Goal: Task Accomplishment & Management: Complete application form

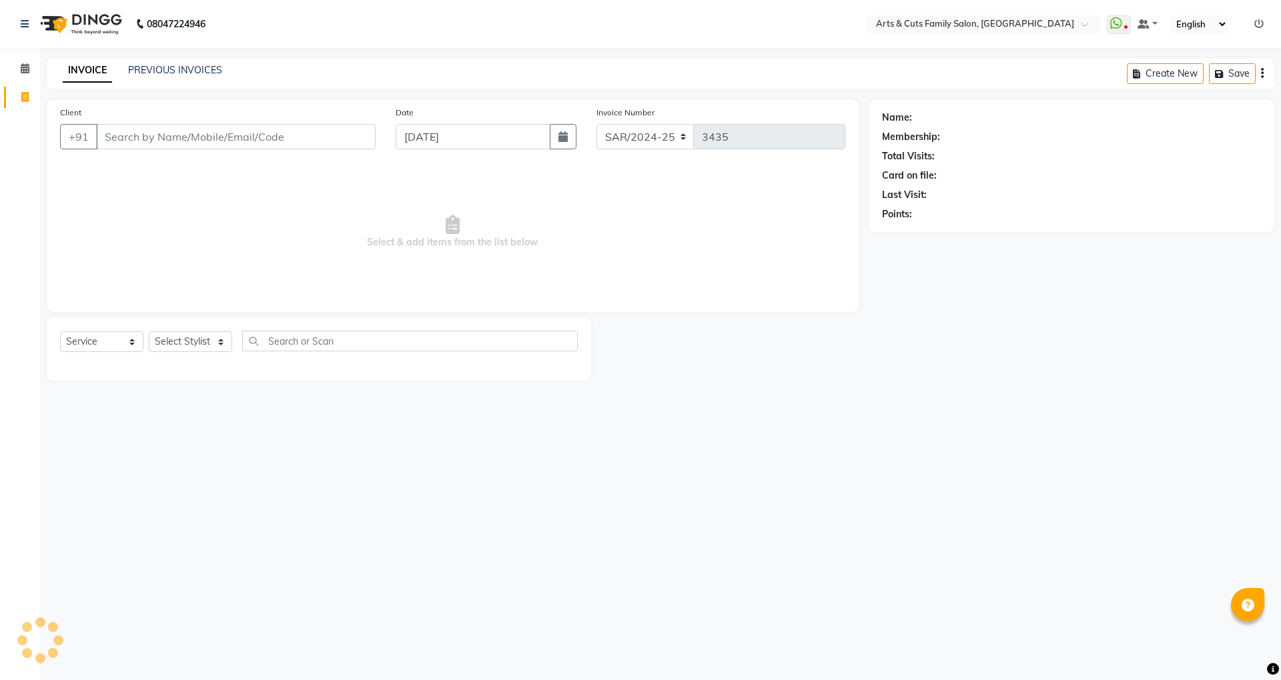
select select "service"
click at [166, 70] on link "PREVIOUS INVOICES" at bounding box center [175, 70] width 94 height 12
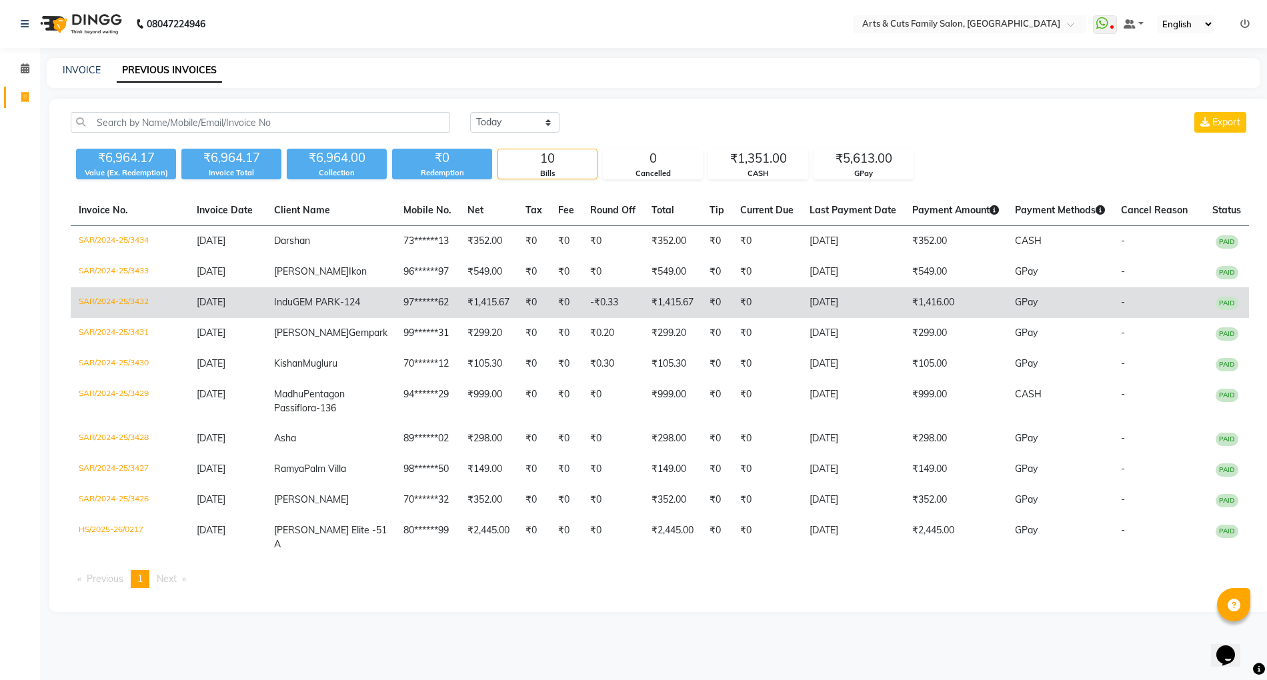
scroll to position [47, 0]
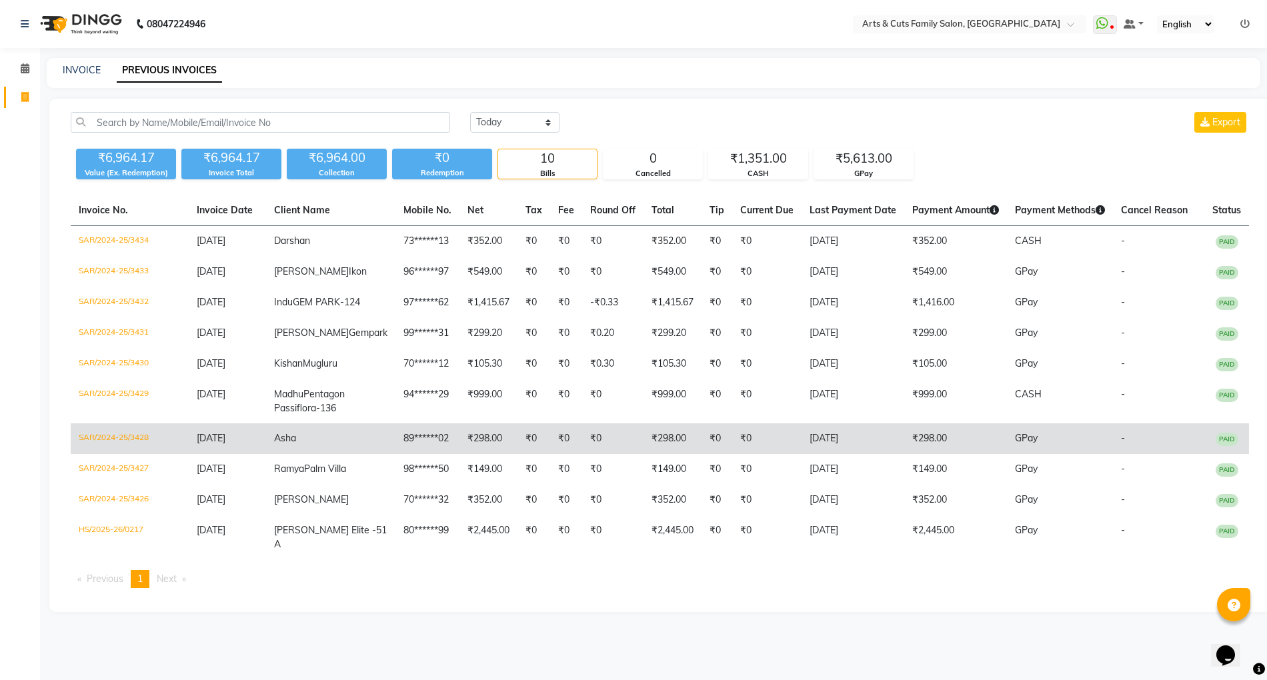
click at [296, 444] on span "Asha" at bounding box center [285, 438] width 22 height 12
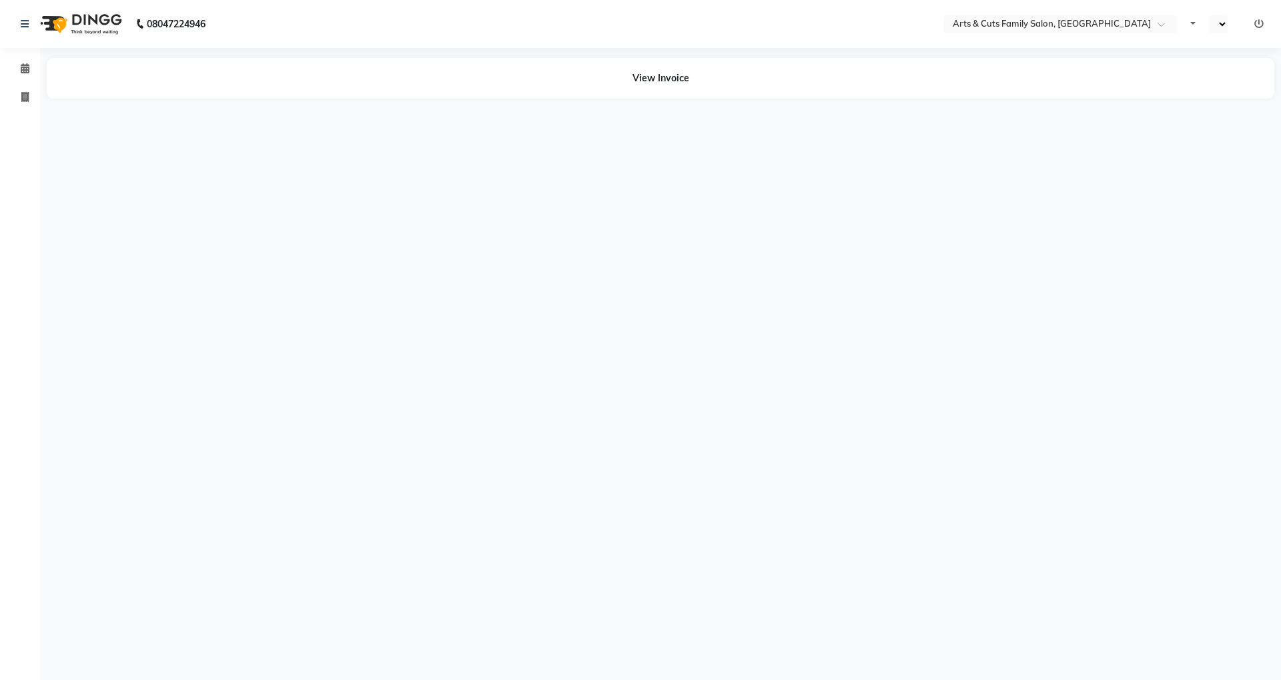
select select "en"
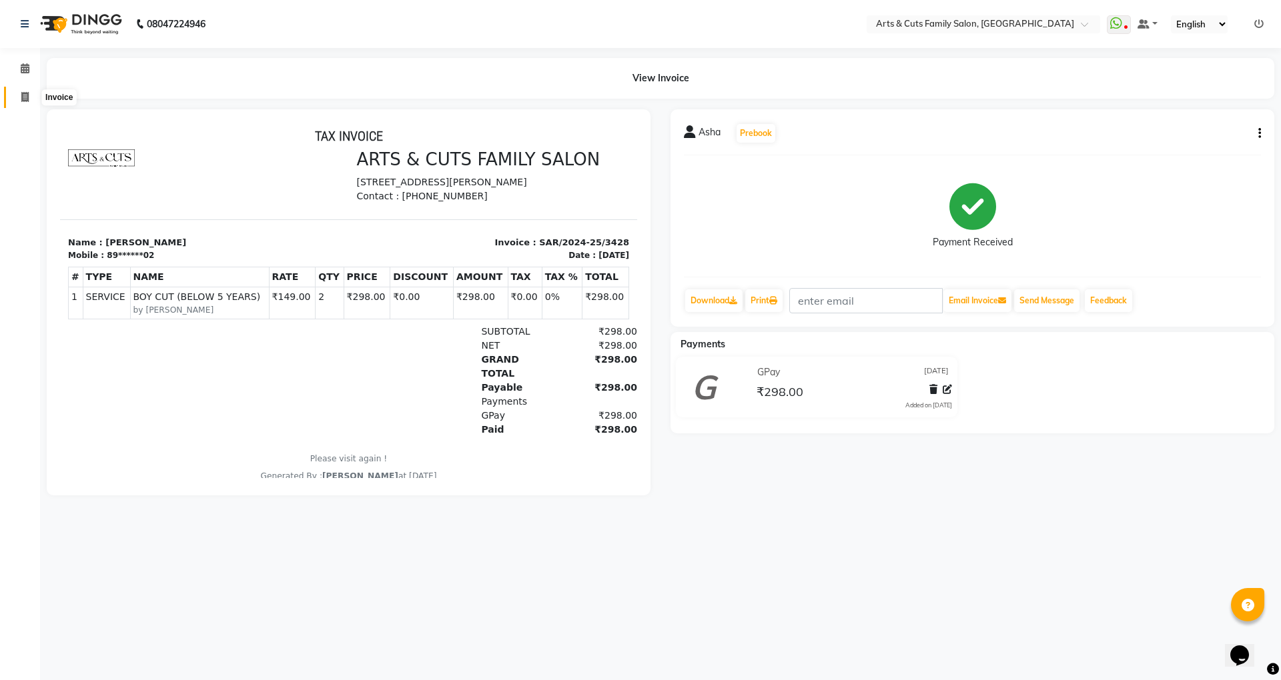
click at [23, 97] on icon at bounding box center [24, 97] width 7 height 10
select select "service"
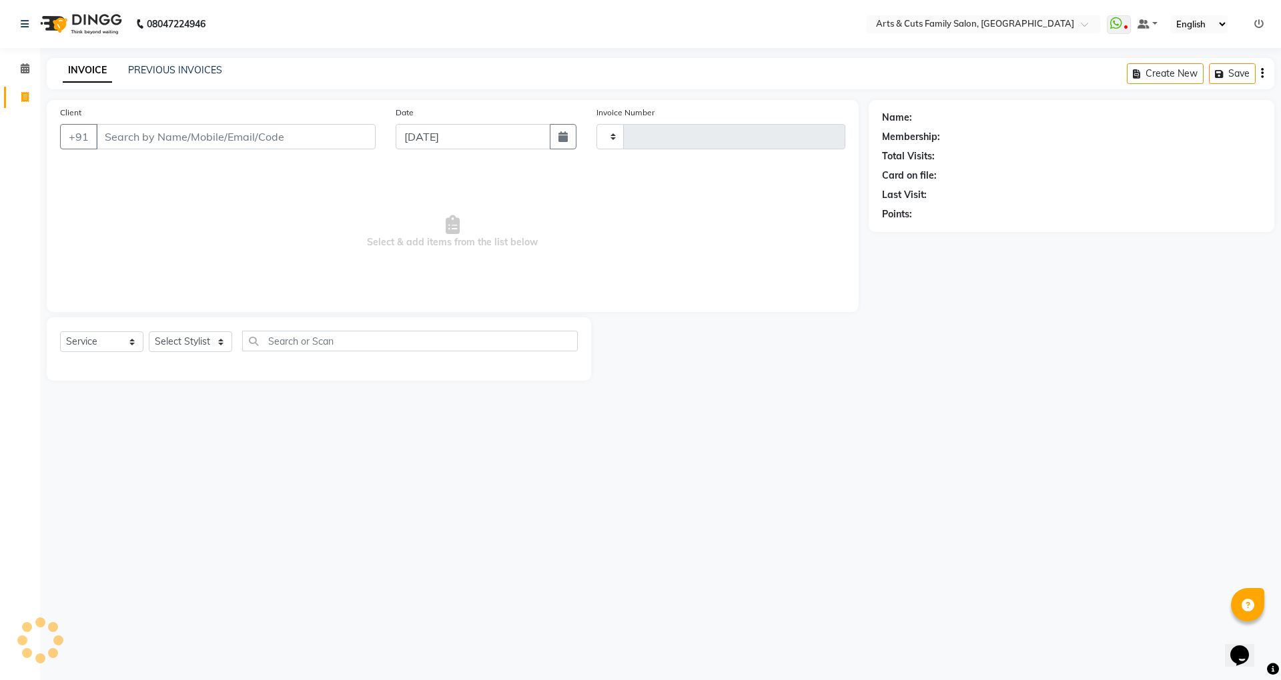
type input "3435"
select select "7513"
click at [153, 64] on link "PREVIOUS INVOICES" at bounding box center [175, 70] width 94 height 12
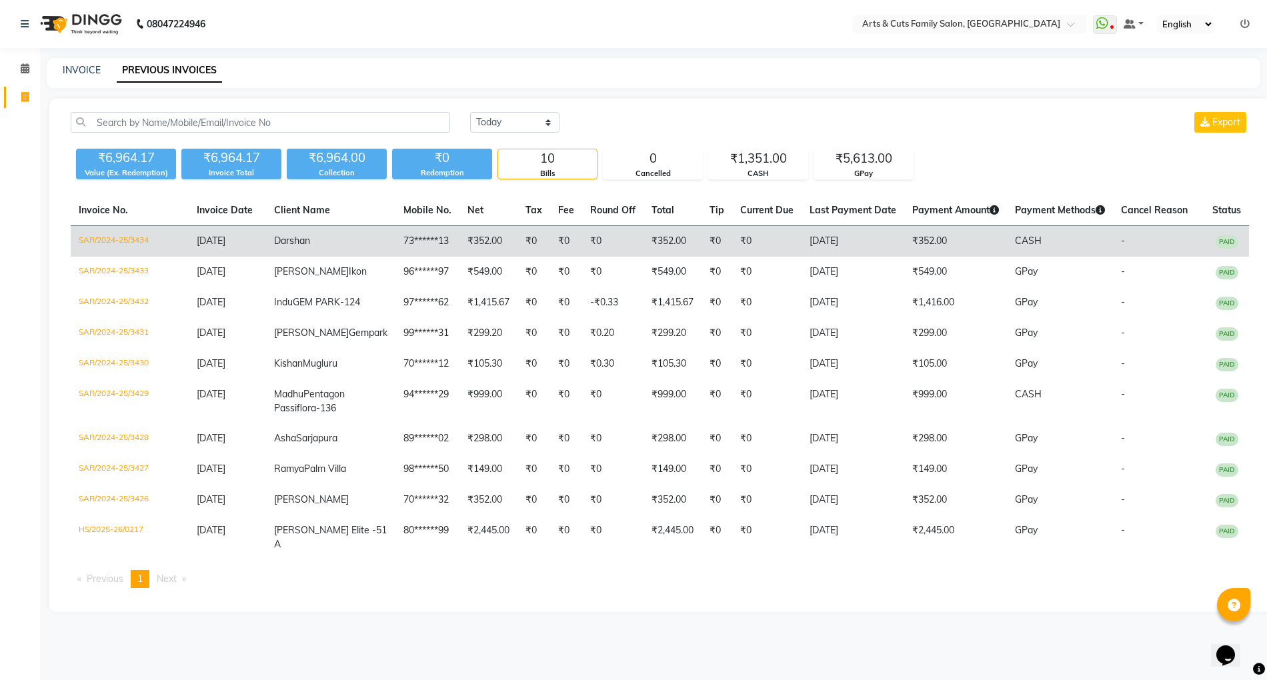
click at [291, 251] on td "Darshan" at bounding box center [330, 241] width 129 height 31
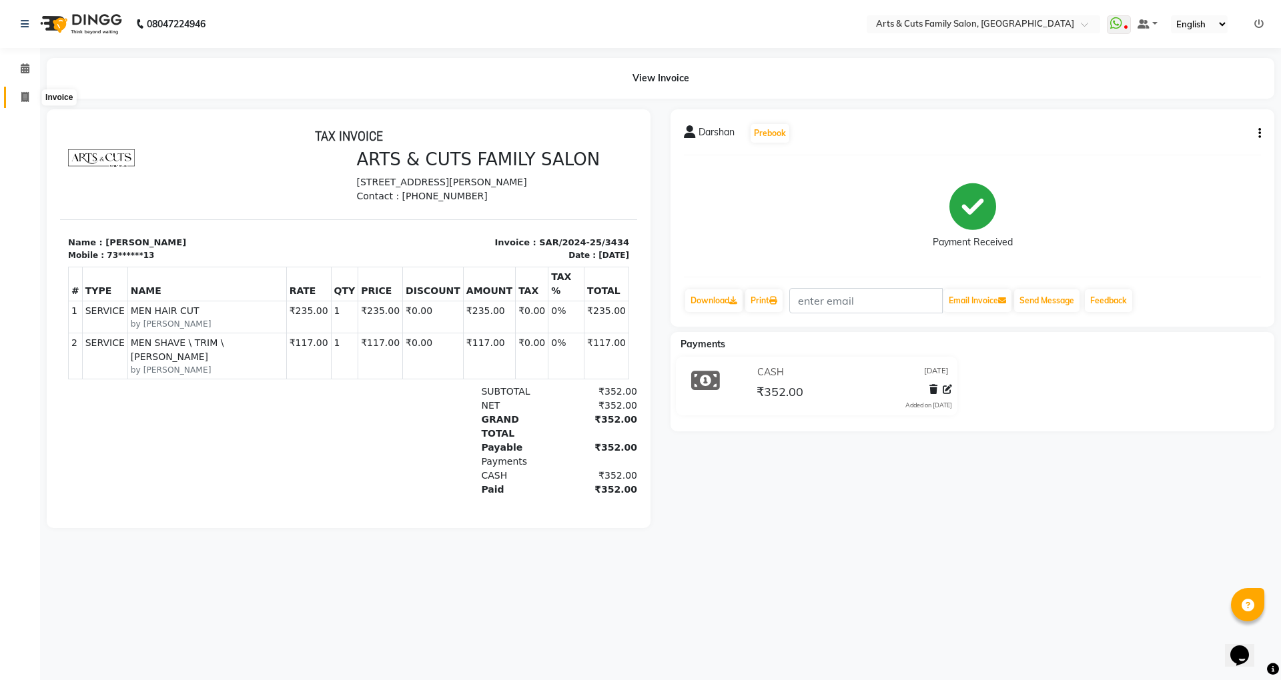
click at [24, 100] on icon at bounding box center [24, 97] width 7 height 10
select select "service"
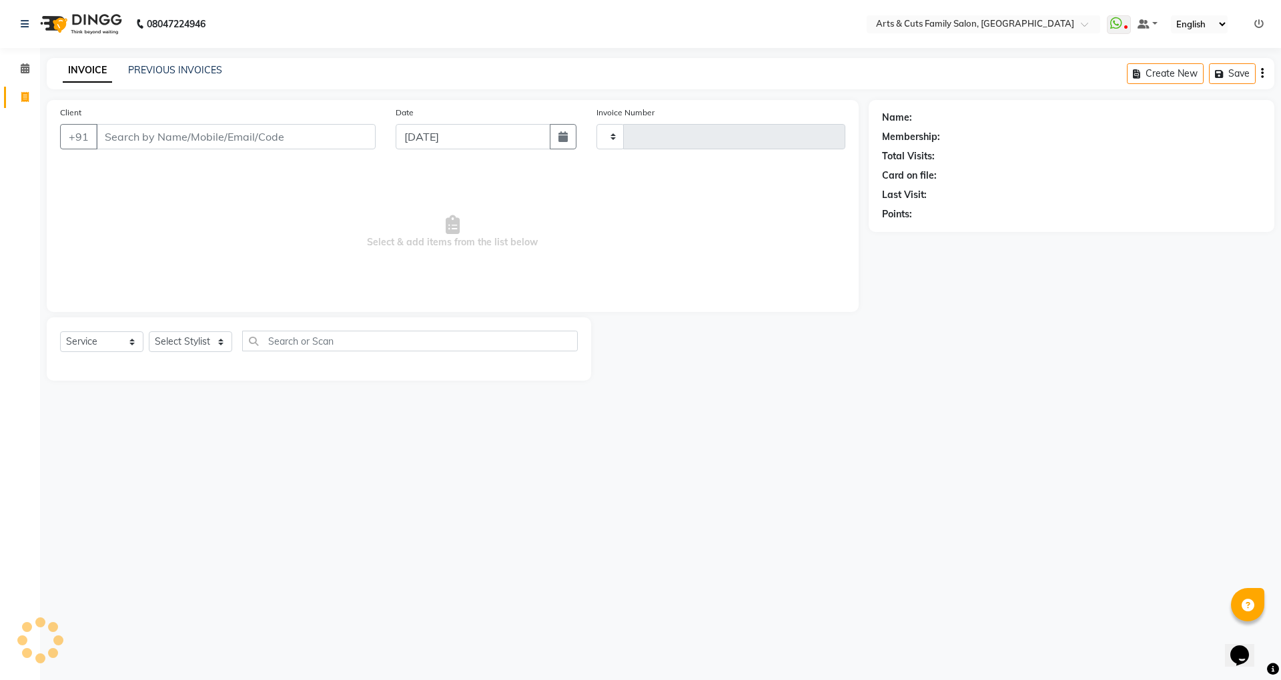
type input "3435"
select select "7513"
select select "45356"
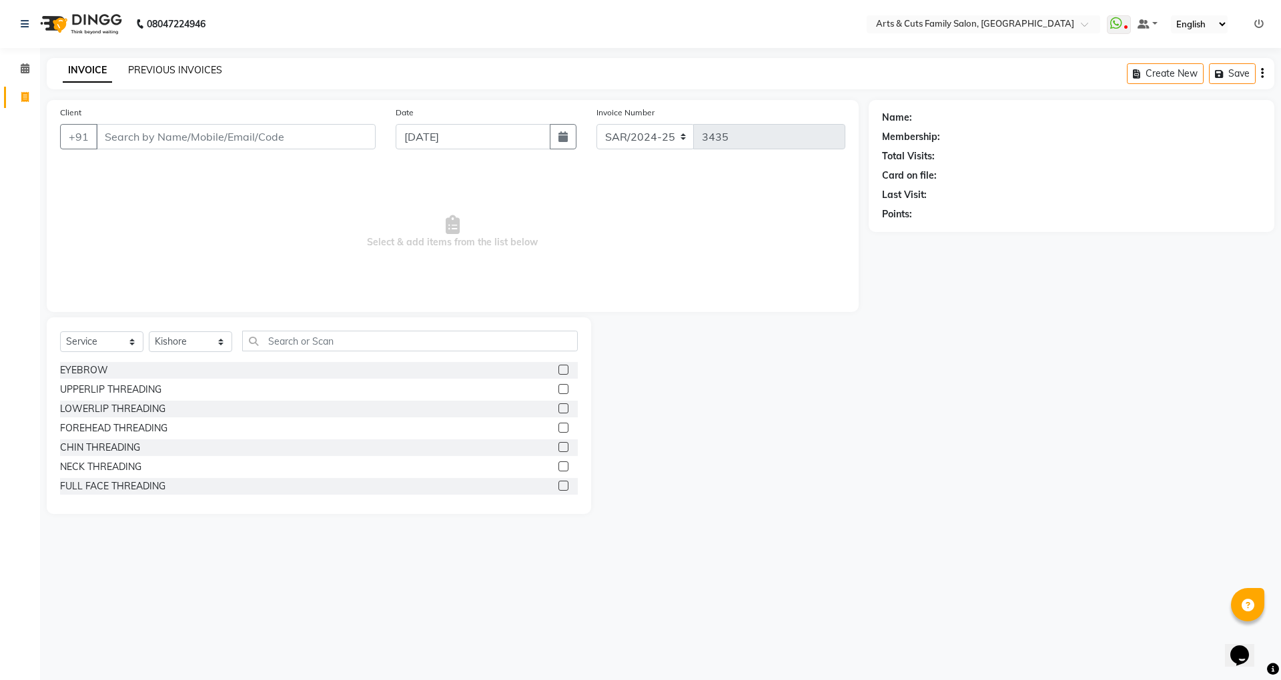
click at [199, 67] on link "PREVIOUS INVOICES" at bounding box center [175, 70] width 94 height 12
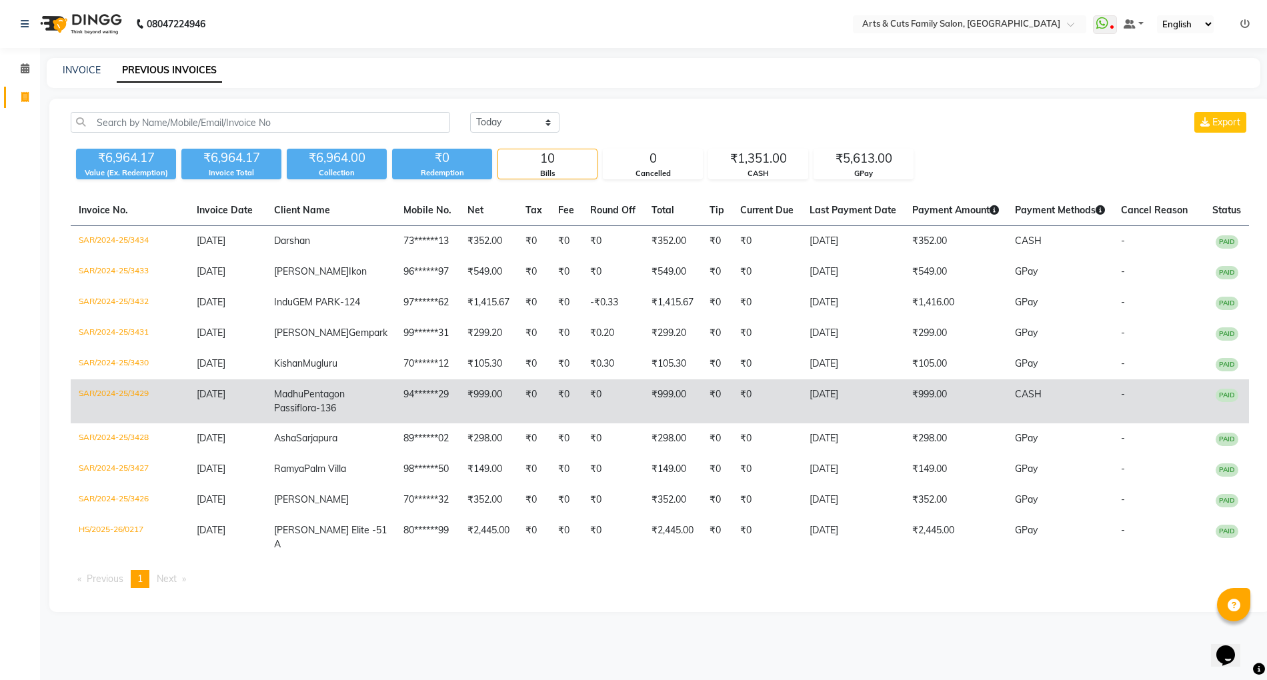
scroll to position [60, 0]
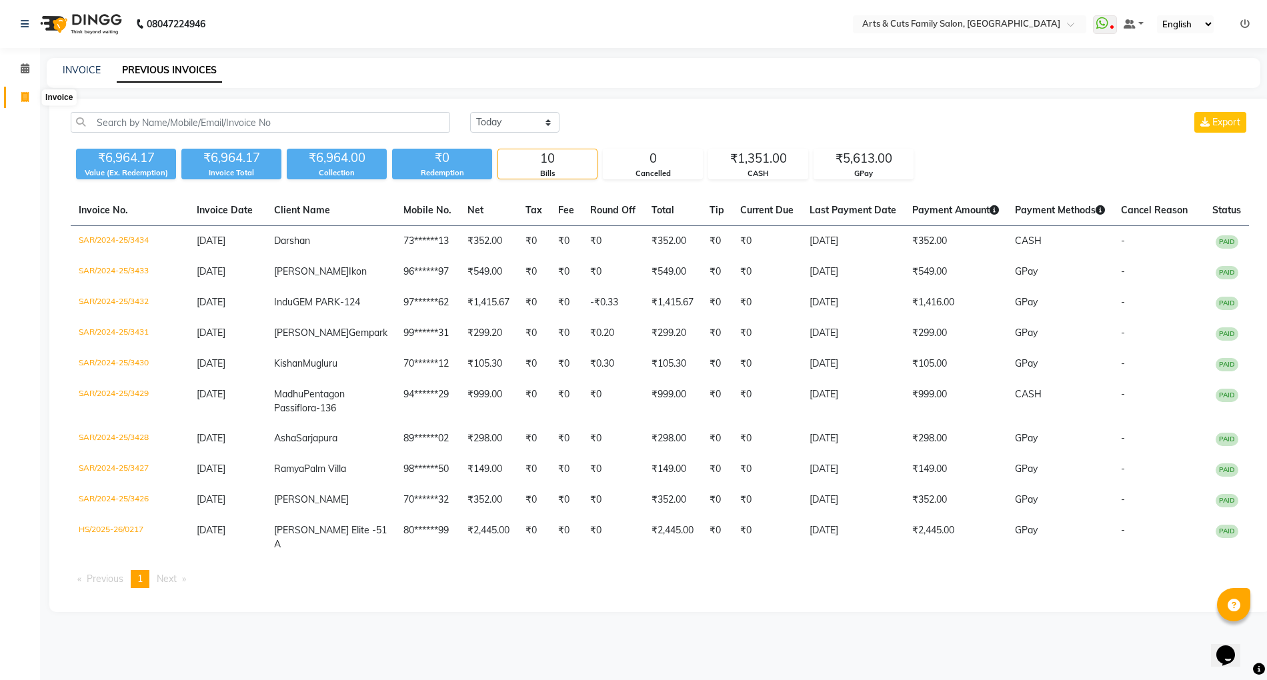
click at [17, 90] on span at bounding box center [24, 97] width 23 height 15
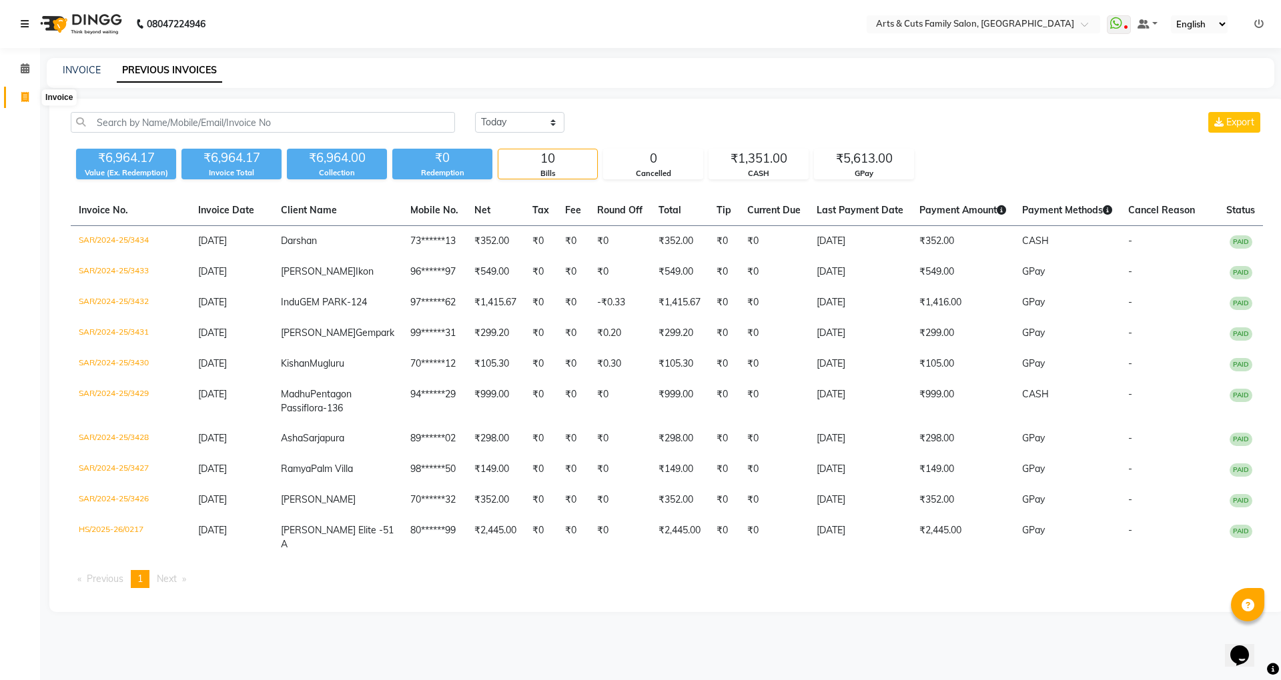
select select "service"
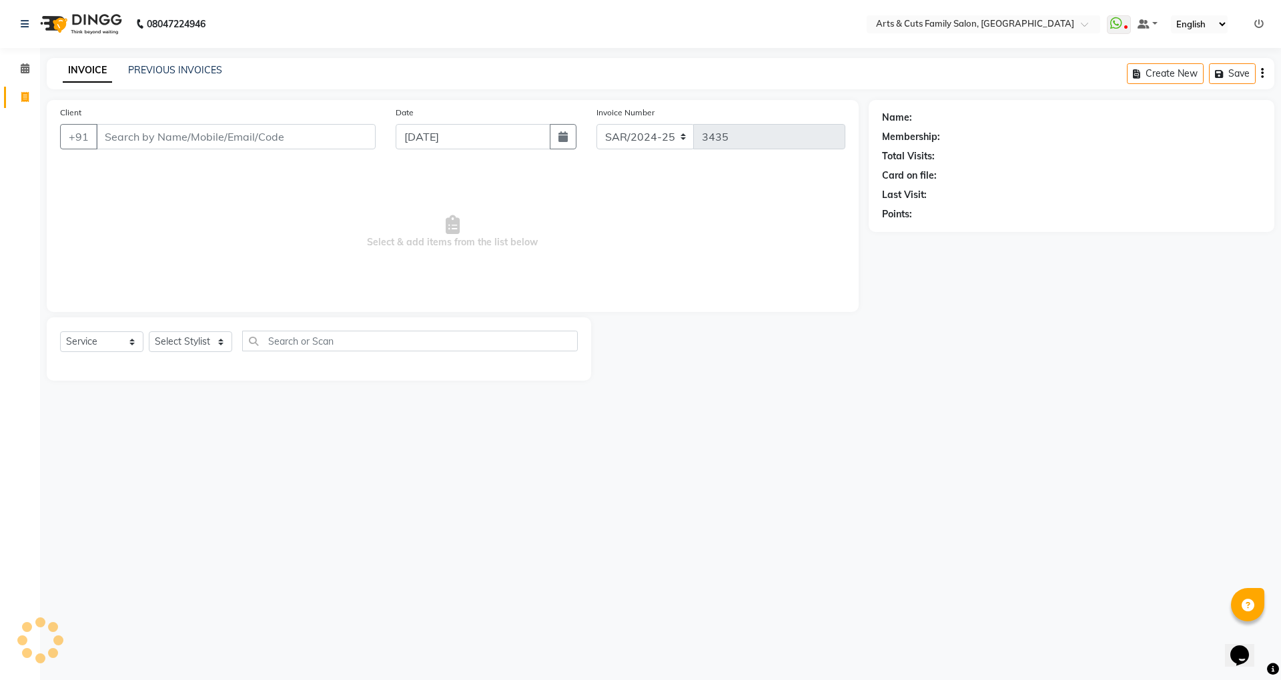
select select "45356"
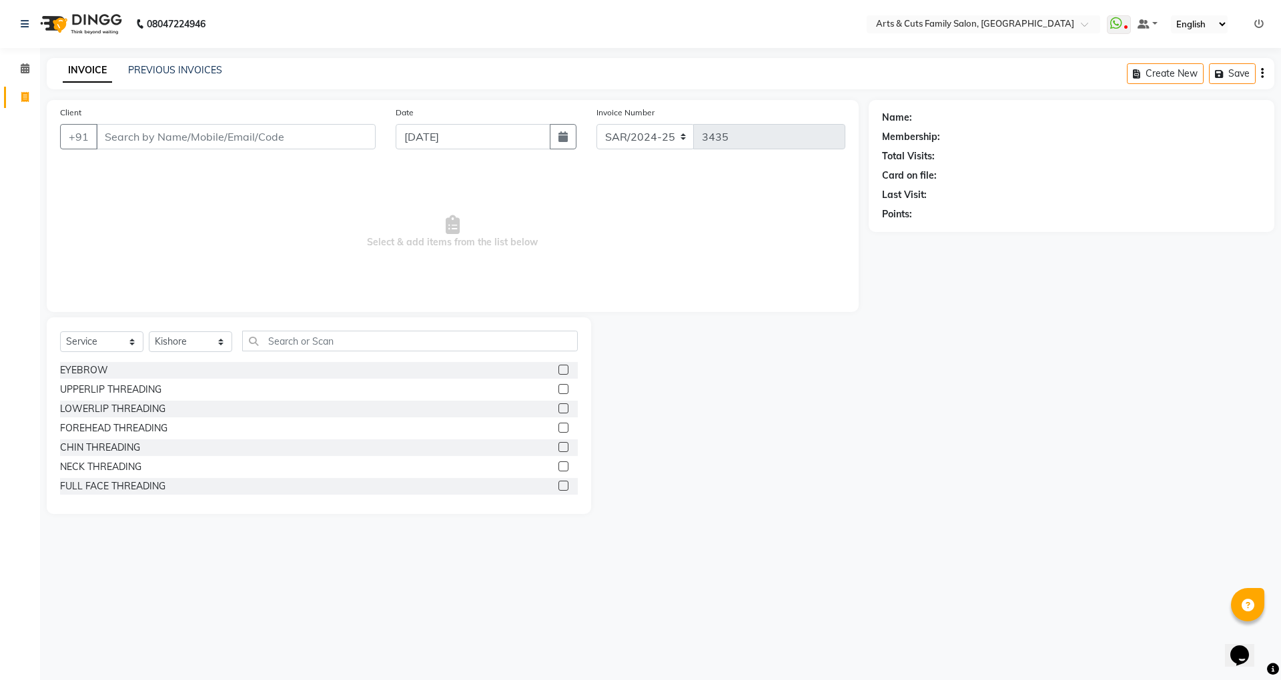
click at [147, 135] on input "Client" at bounding box center [235, 136] width 279 height 25
type input "9844254569"
select select "1: Object"
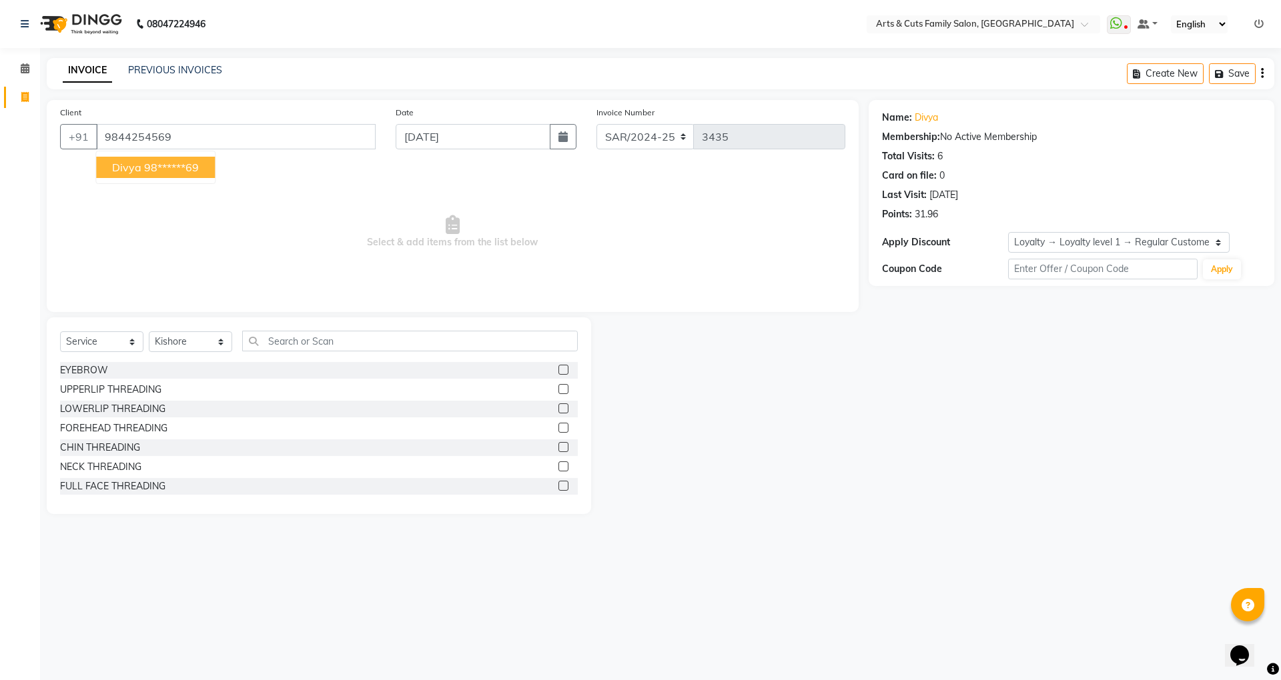
click at [112, 169] on span "Divya" at bounding box center [126, 167] width 29 height 13
type input "98******69"
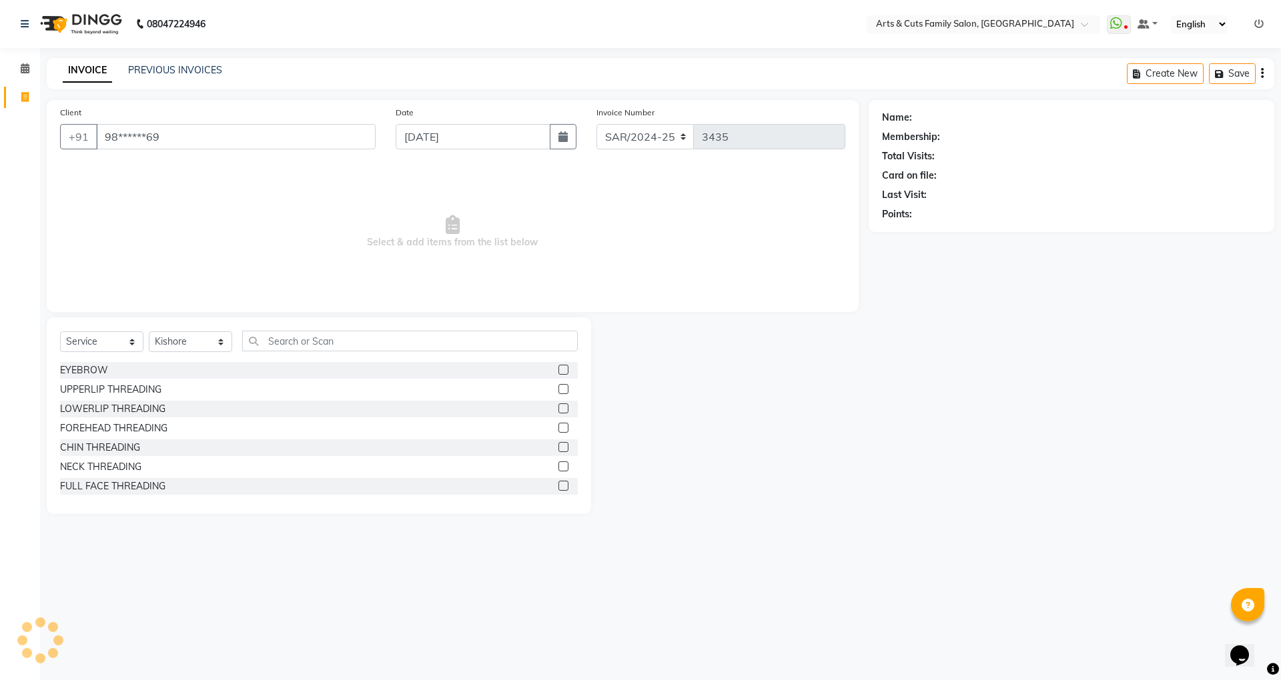
select select "1: Object"
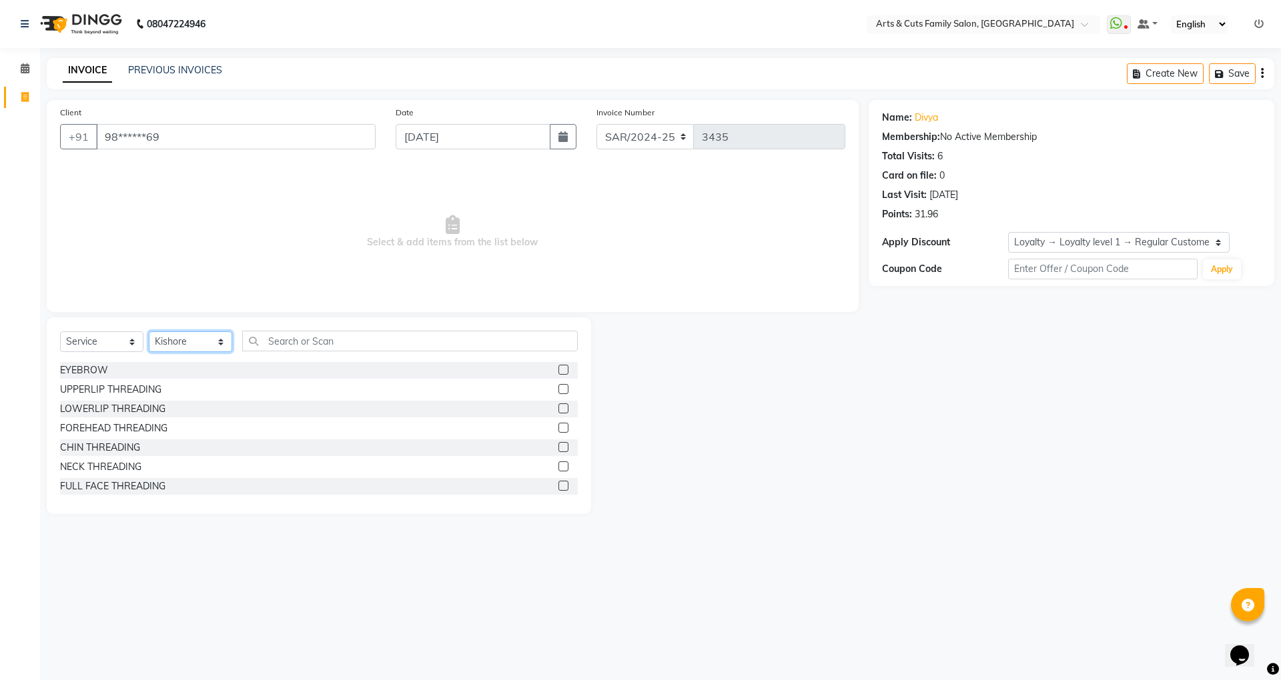
click at [169, 346] on select "Select Stylist [PERSON_NAME] [PERSON_NAME] SNOVEE Anji Ashwini [PERSON_NAME] [P…" at bounding box center [190, 341] width 83 height 21
select select "84494"
click at [149, 331] on select "Select Stylist [PERSON_NAME] [PERSON_NAME] SNOVEE Anji Ashwini [PERSON_NAME] [P…" at bounding box center [190, 341] width 83 height 21
click at [299, 336] on input "text" at bounding box center [410, 341] width 336 height 21
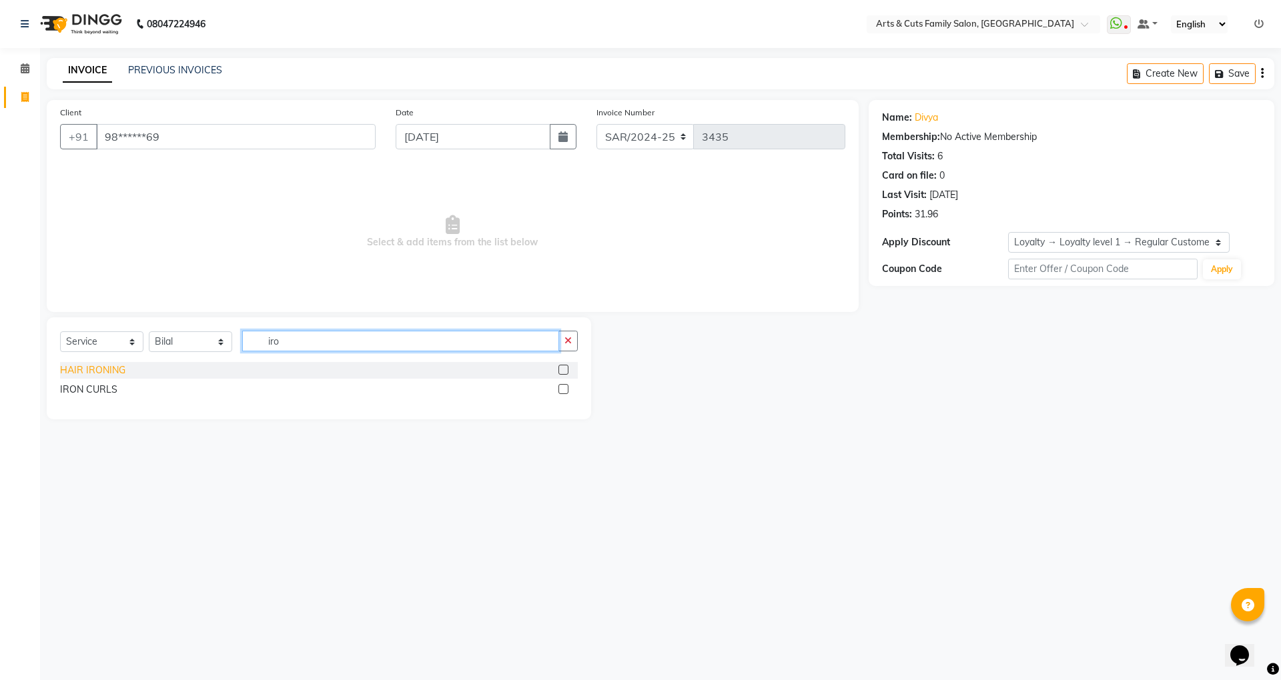
type input "iro"
click at [97, 372] on div "HAIR IRONING" at bounding box center [92, 371] width 65 height 14
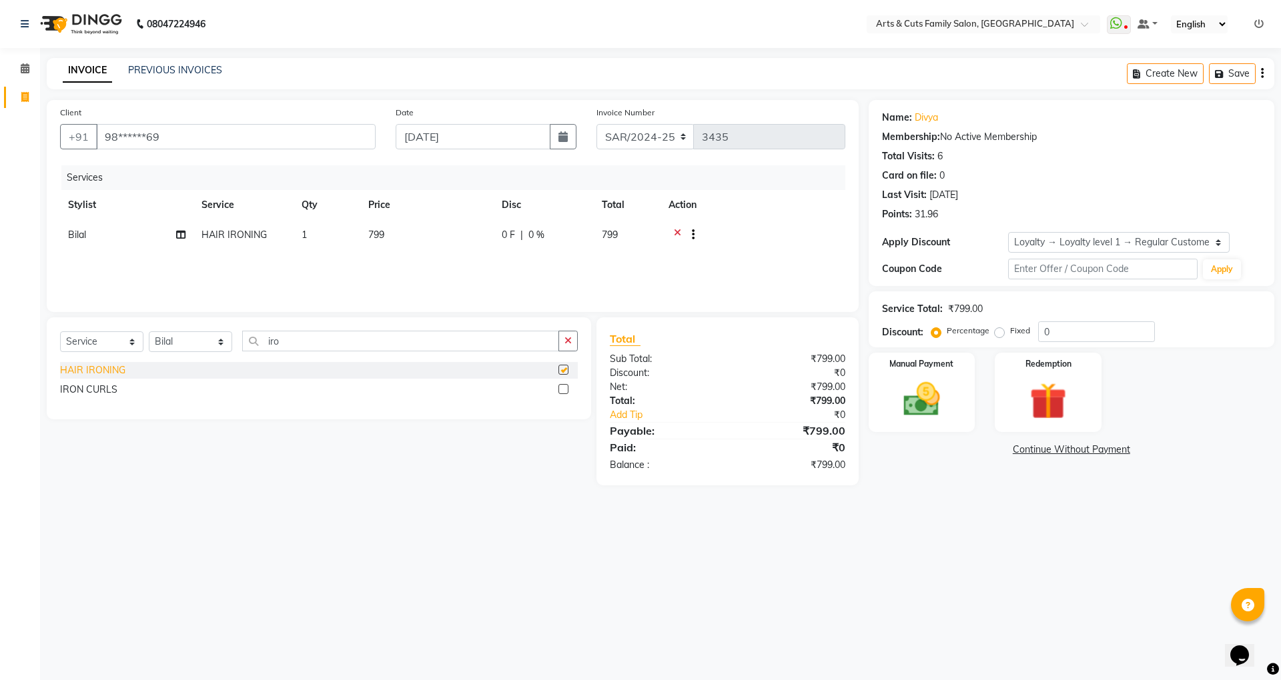
checkbox input "false"
click at [914, 403] on img at bounding box center [921, 400] width 62 height 44
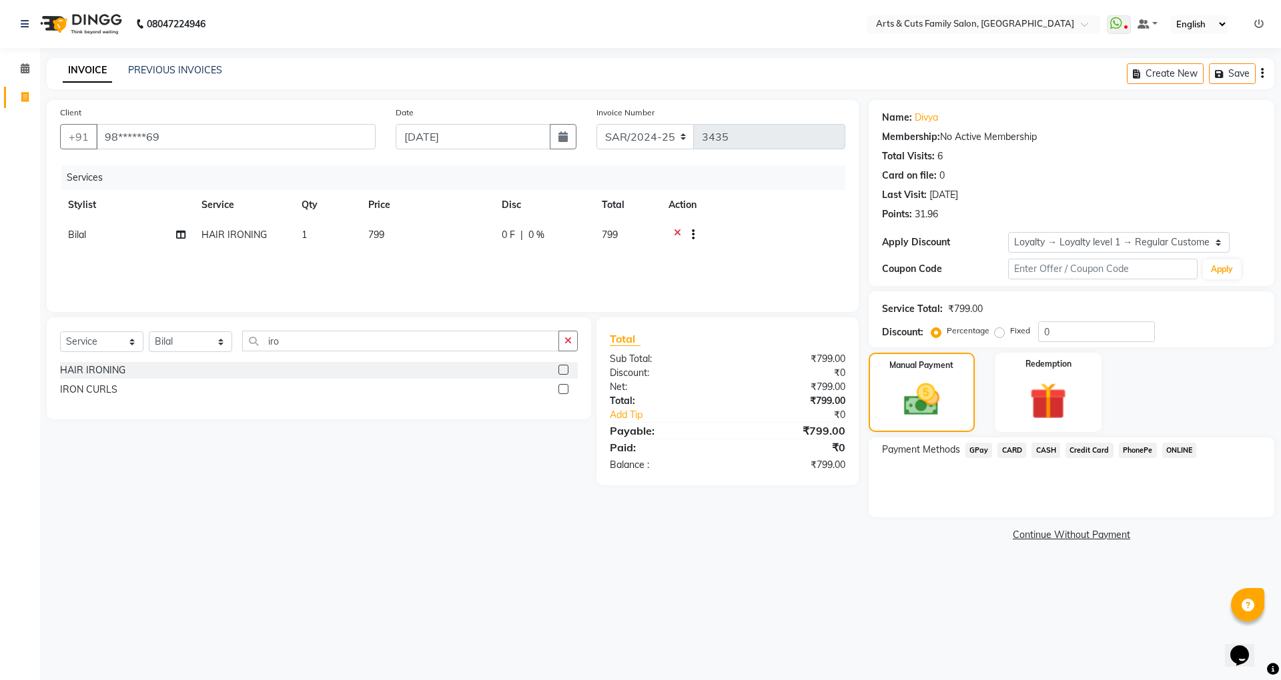
drag, startPoint x: 977, startPoint y: 448, endPoint x: 968, endPoint y: 446, distance: 8.9
click at [976, 446] on span "GPay" at bounding box center [978, 450] width 27 height 15
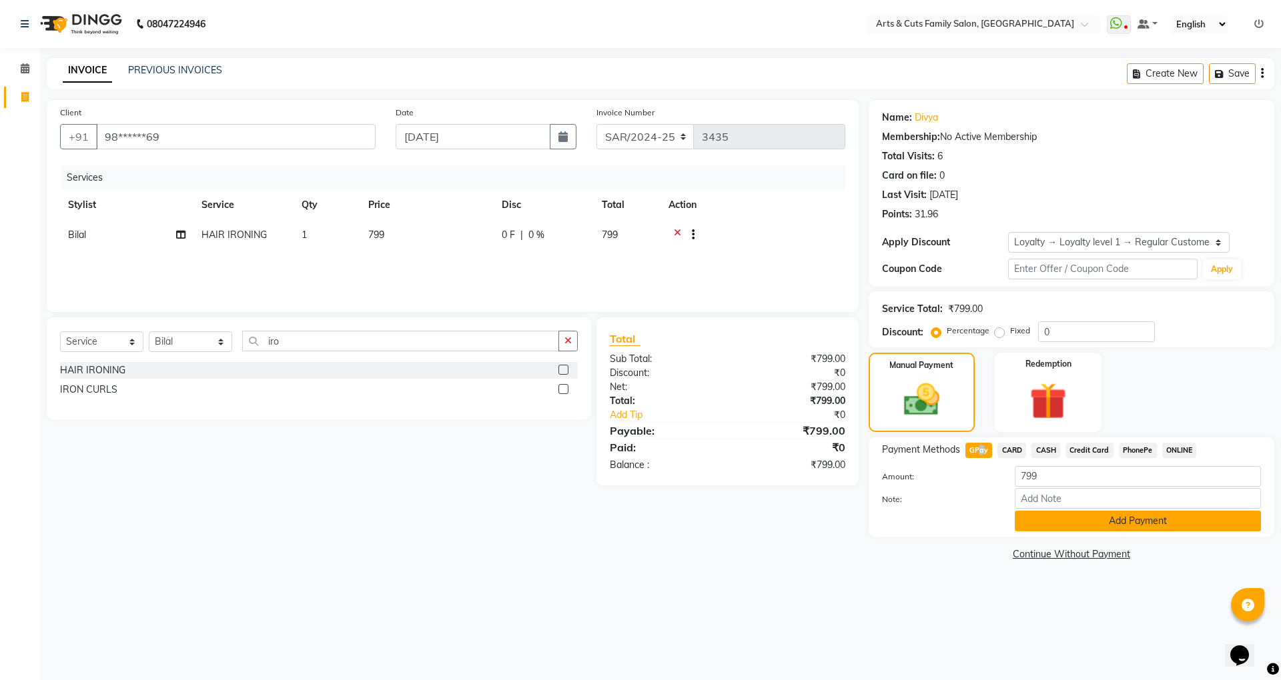
click at [1041, 527] on button "Add Payment" at bounding box center [1138, 521] width 246 height 21
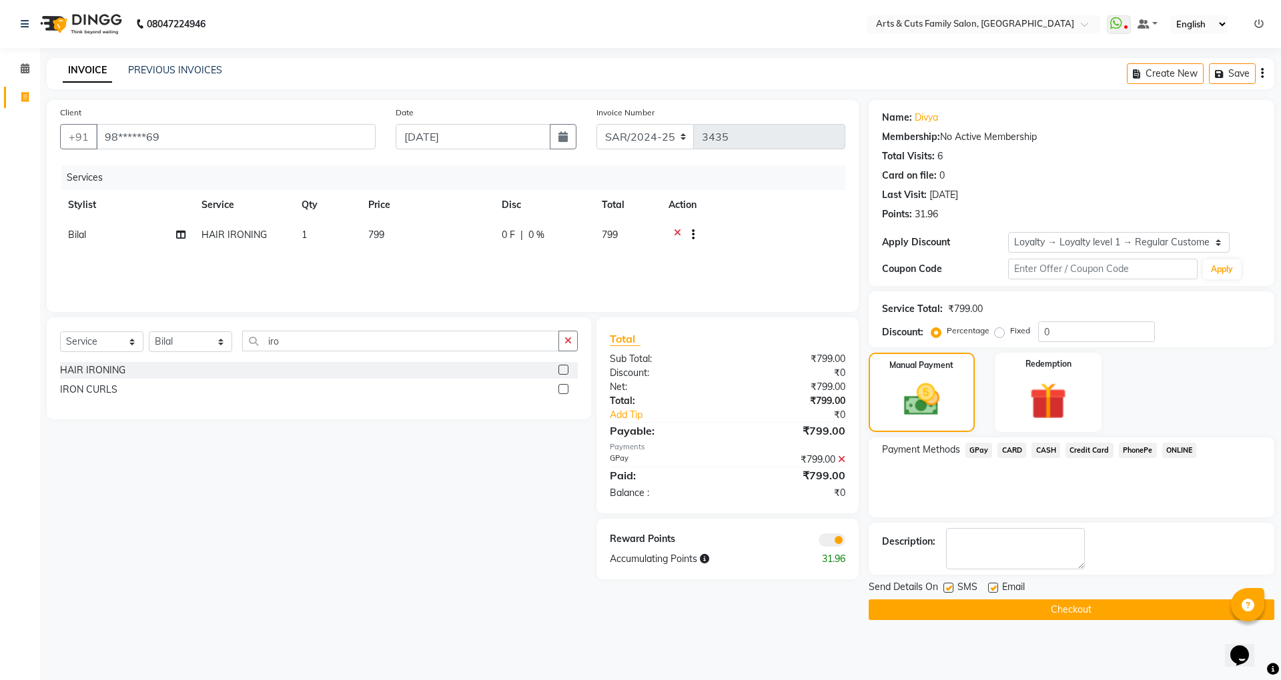
click at [988, 586] on label at bounding box center [993, 588] width 10 height 10
click at [988, 586] on input "checkbox" at bounding box center [992, 588] width 9 height 9
checkbox input "false"
click at [988, 611] on button "Checkout" at bounding box center [1071, 610] width 406 height 21
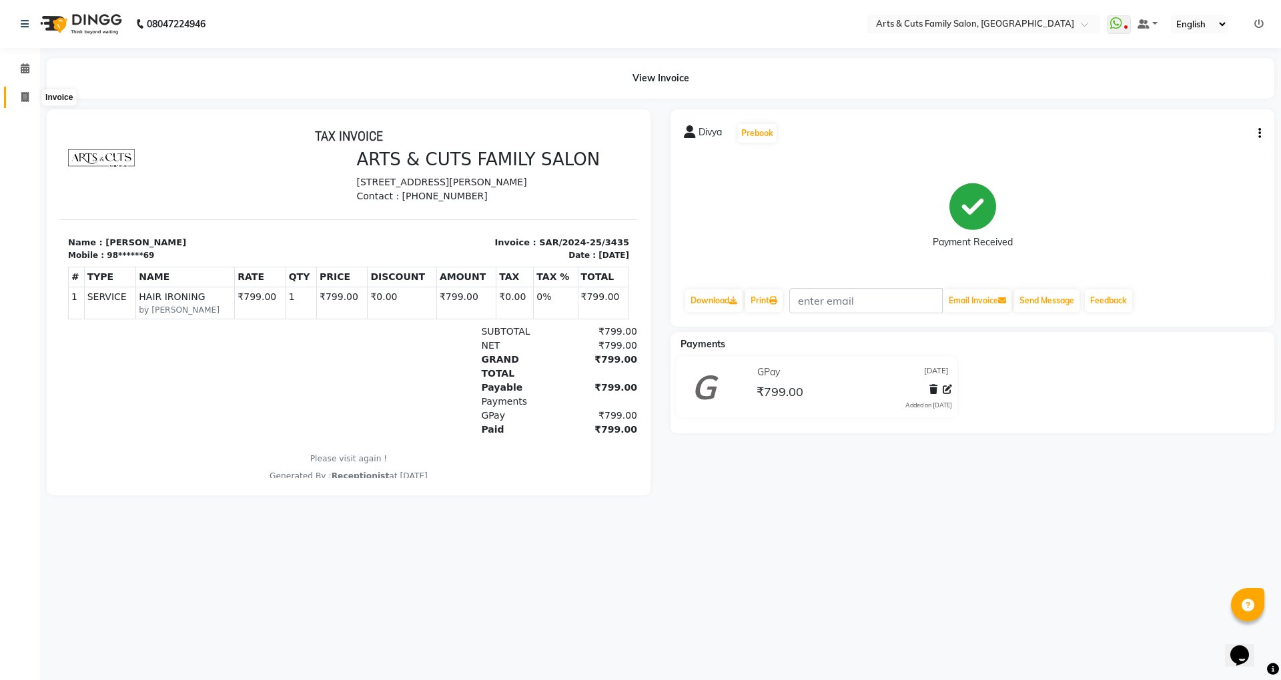
click at [27, 100] on icon at bounding box center [24, 97] width 7 height 10
select select "service"
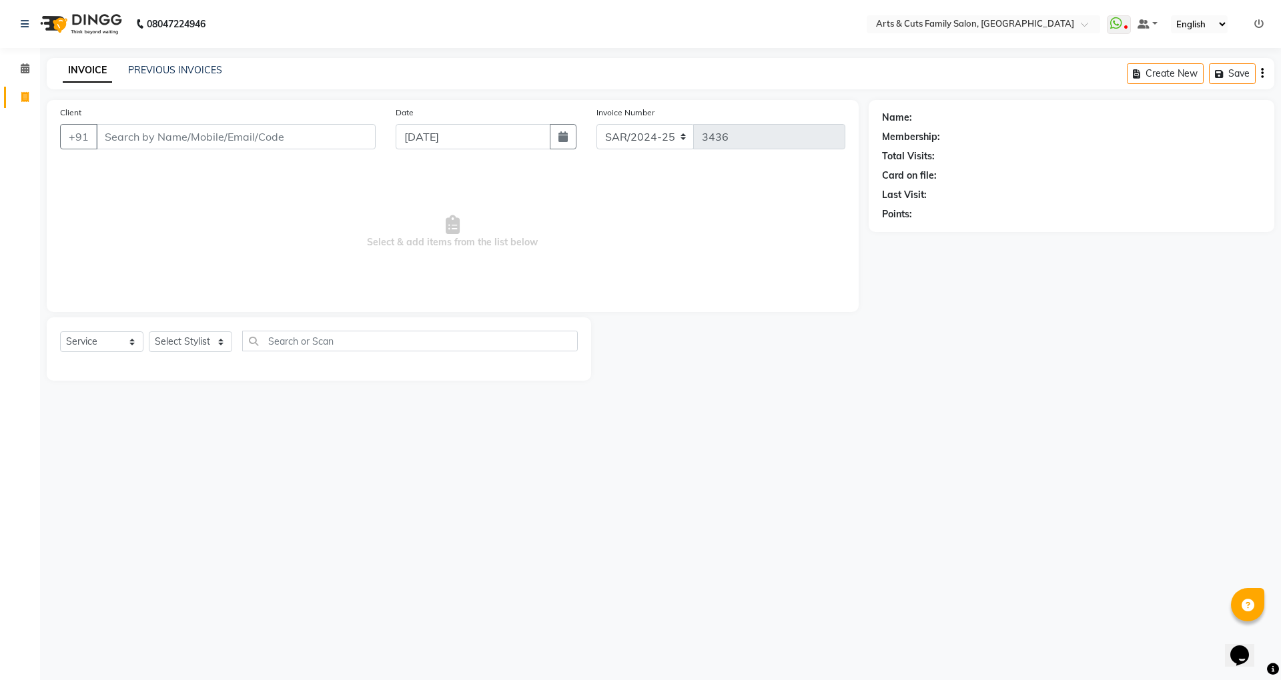
select select "45356"
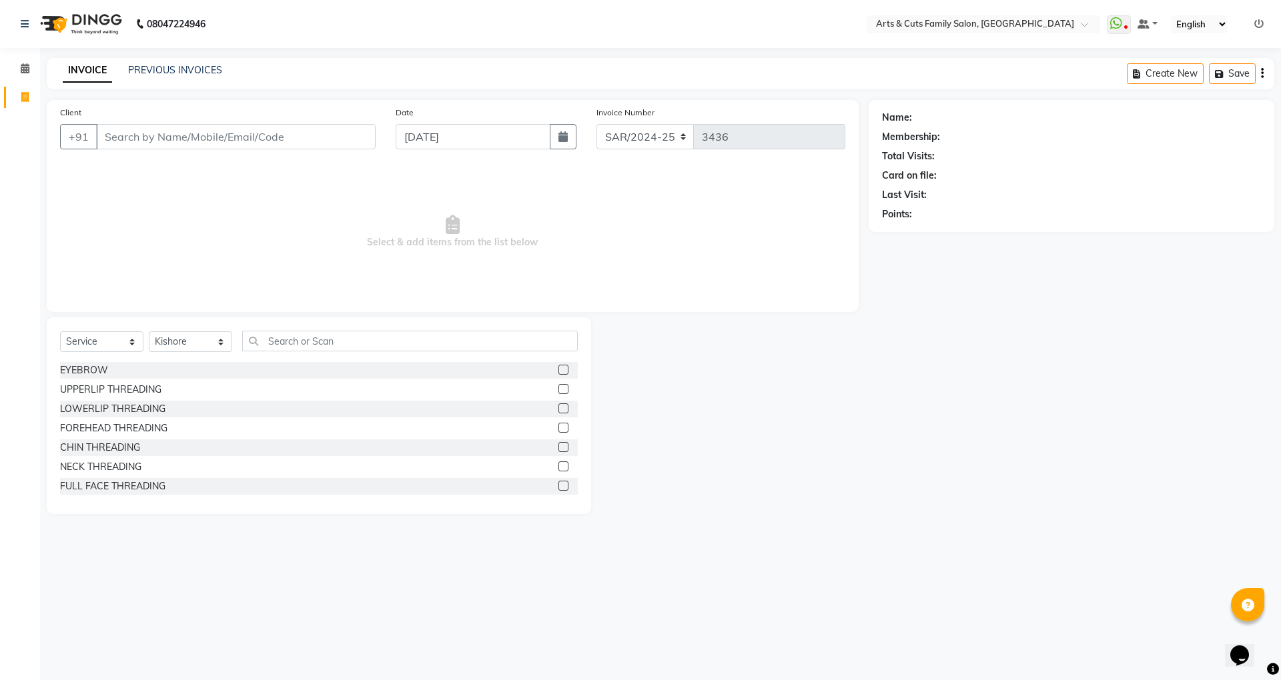
click at [116, 134] on input "Client" at bounding box center [235, 136] width 279 height 25
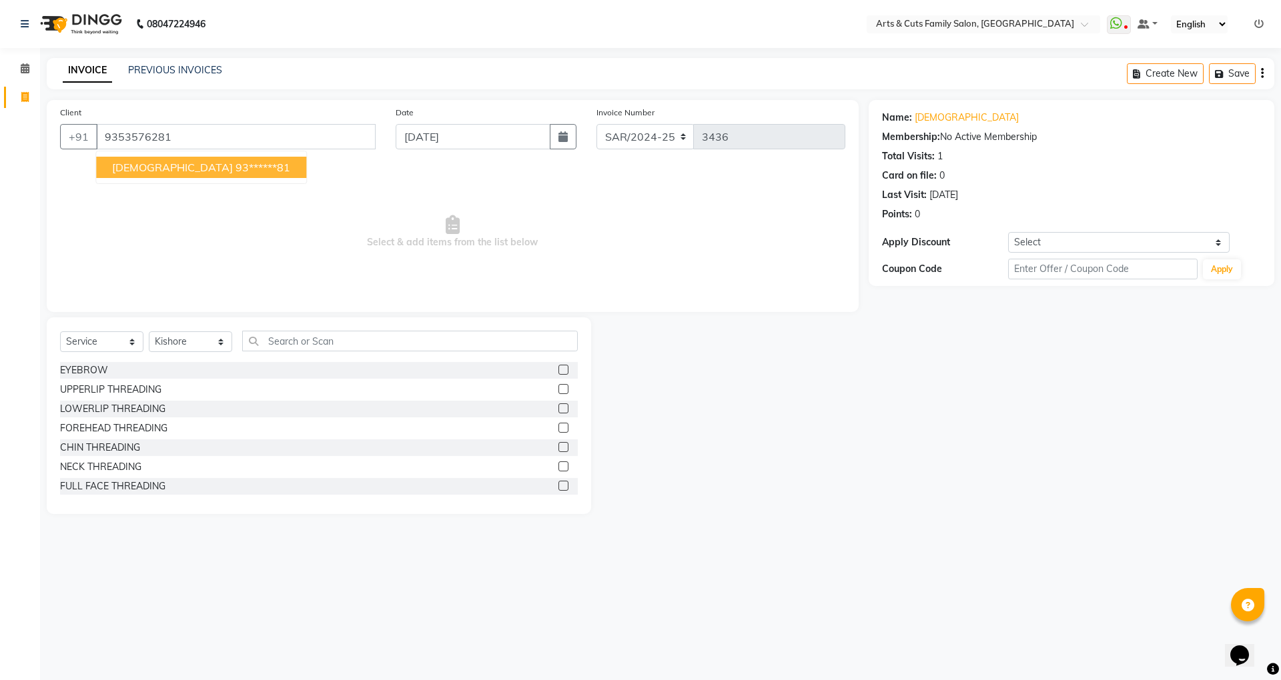
click at [235, 171] on ngb-highlight "93******81" at bounding box center [262, 167] width 55 height 13
type input "93******81"
click at [179, 331] on div "Select Service Product Membership Package Voucher Prepaid Gift Card Select Styl…" at bounding box center [319, 346] width 518 height 31
click at [183, 340] on select "Select Stylist [PERSON_NAME] [PERSON_NAME] SNOVEE Anji Ashwini [PERSON_NAME] [P…" at bounding box center [190, 341] width 83 height 21
select select "66025"
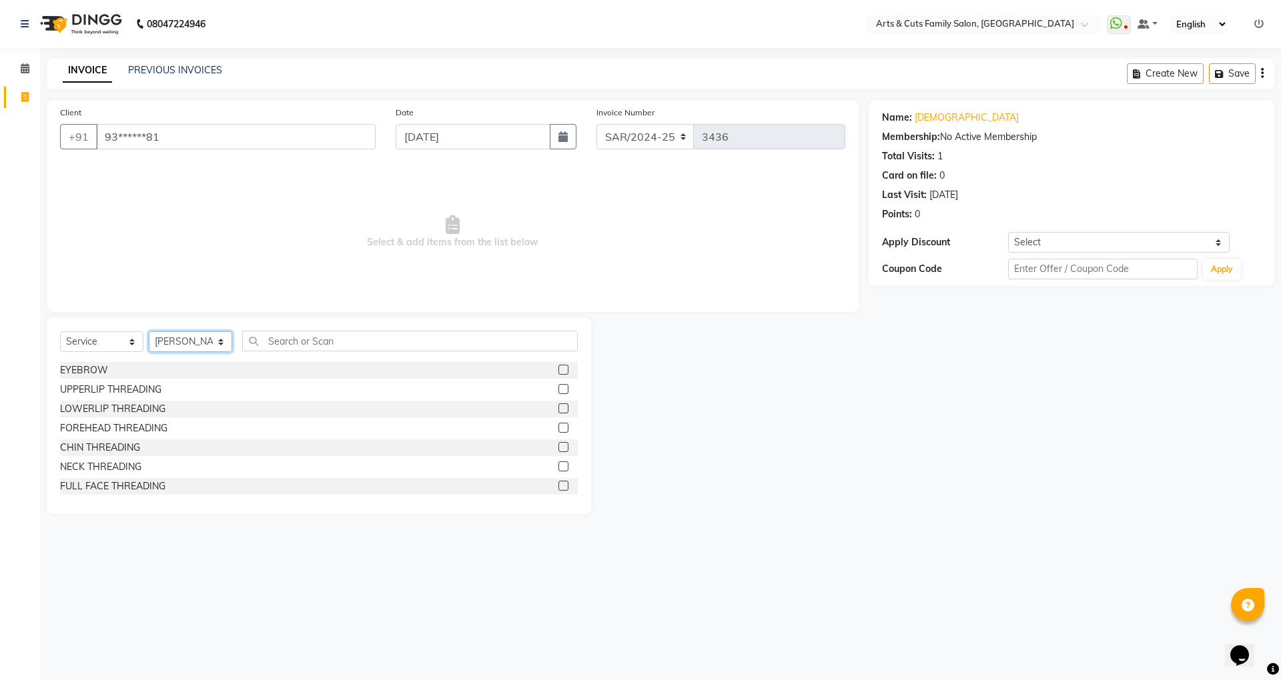
click at [149, 331] on select "Select Stylist [PERSON_NAME] [PERSON_NAME] SNOVEE Anji Ashwini [PERSON_NAME] [P…" at bounding box center [190, 341] width 83 height 21
click at [395, 339] on input "text" at bounding box center [410, 341] width 336 height 21
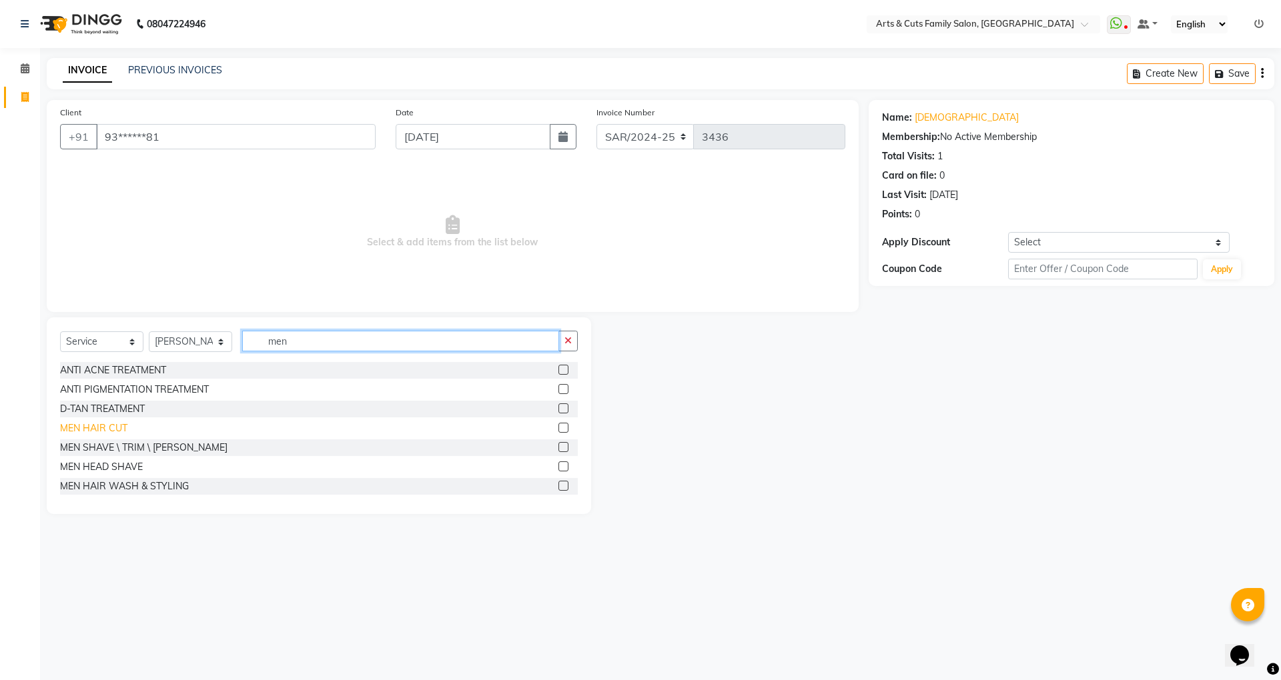
type input "men"
click at [109, 427] on div "MEN HAIR CUT" at bounding box center [93, 429] width 67 height 14
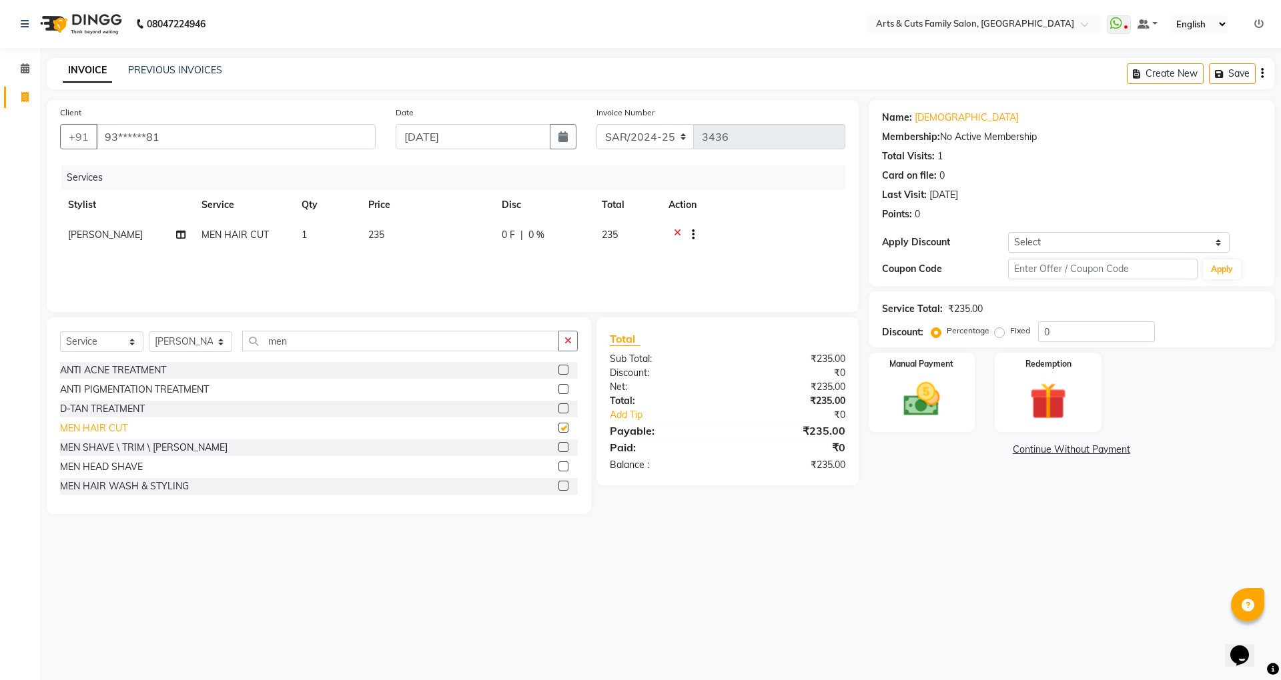
checkbox input "false"
click at [892, 403] on img at bounding box center [921, 400] width 62 height 44
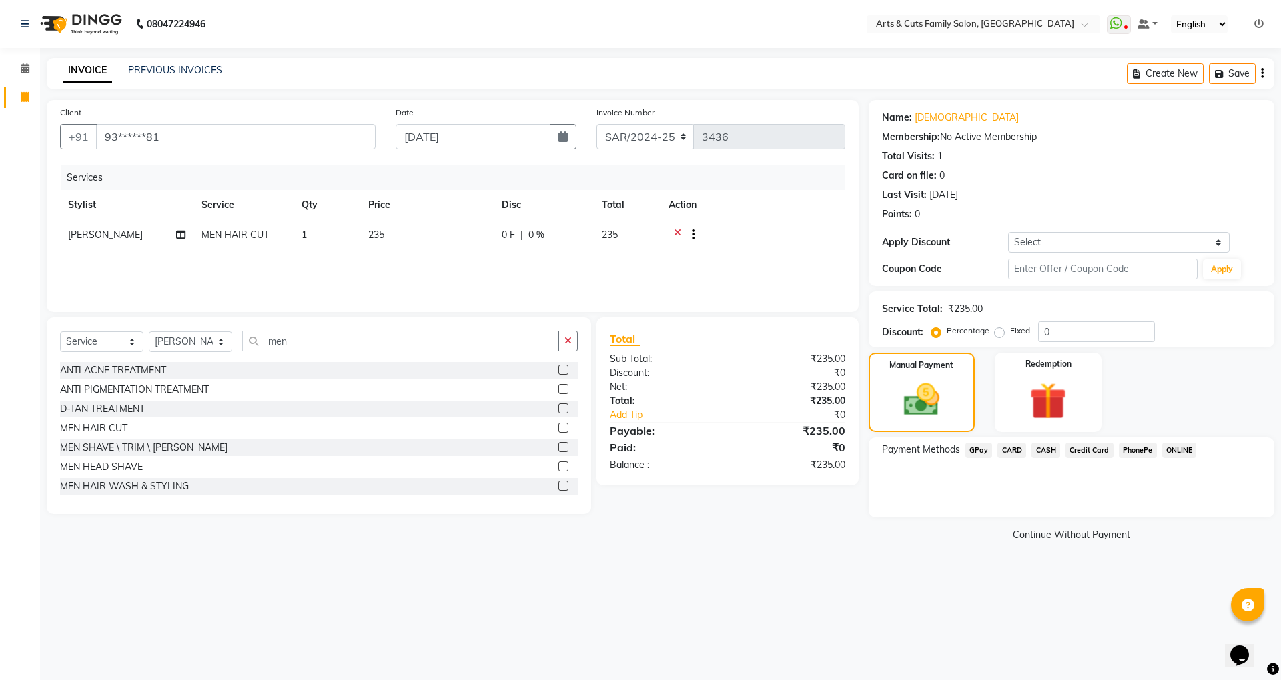
click at [982, 449] on span "GPay" at bounding box center [978, 450] width 27 height 15
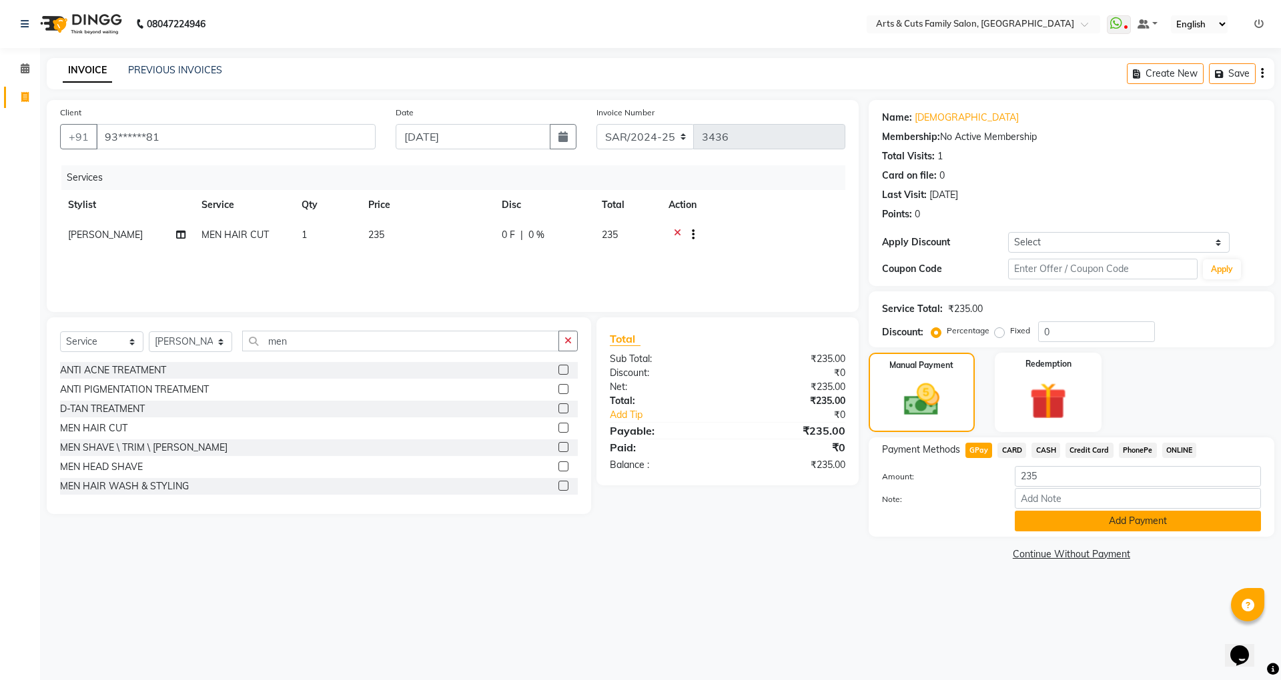
click at [1090, 515] on button "Add Payment" at bounding box center [1138, 521] width 246 height 21
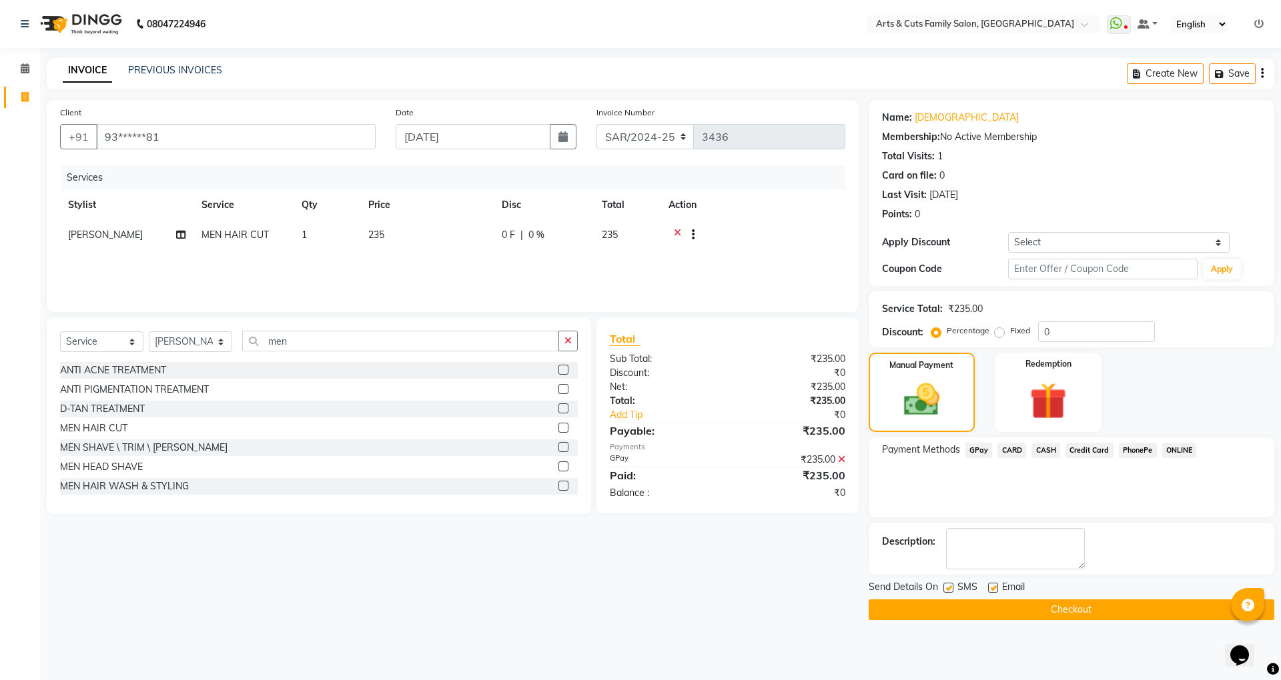
click at [991, 582] on div "Email" at bounding box center [1011, 588] width 47 height 17
click at [992, 588] on label at bounding box center [993, 588] width 10 height 10
click at [992, 588] on input "checkbox" at bounding box center [992, 588] width 9 height 9
checkbox input "false"
click at [1050, 609] on button "Checkout" at bounding box center [1071, 610] width 406 height 21
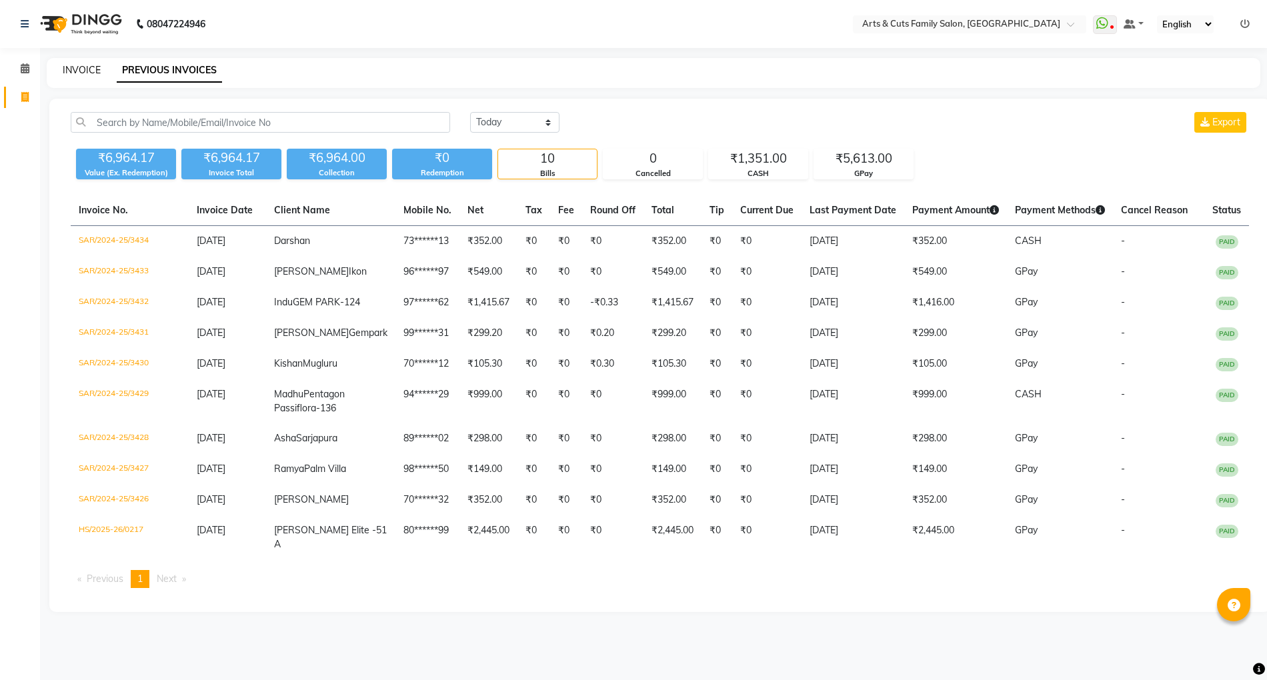
drag, startPoint x: 0, startPoint y: 0, endPoint x: 79, endPoint y: 68, distance: 104.0
click at [79, 68] on link "INVOICE" at bounding box center [82, 70] width 38 height 12
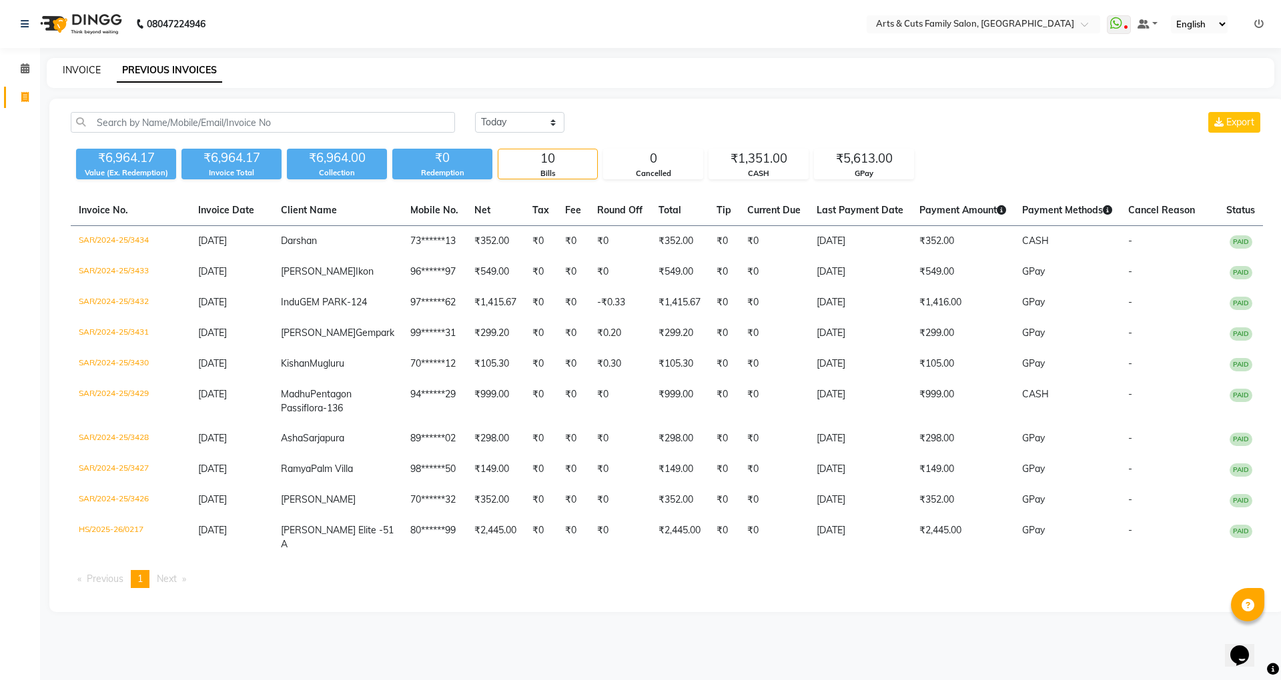
select select "service"
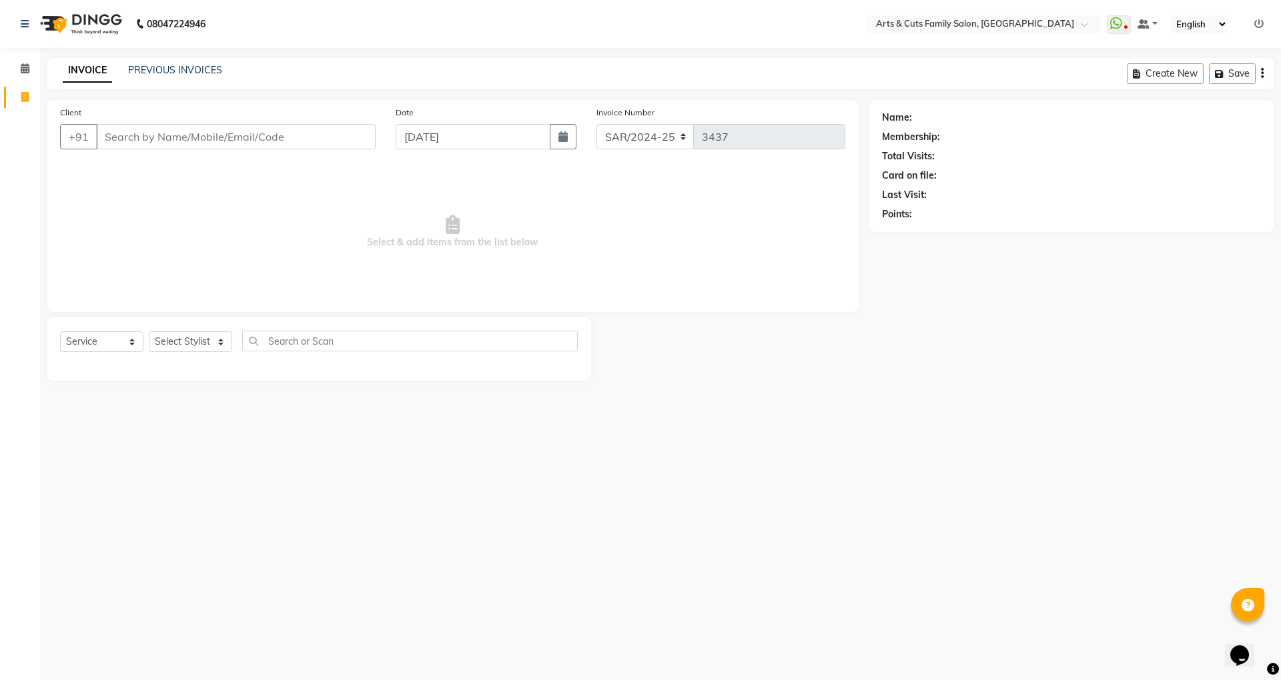
select select "45356"
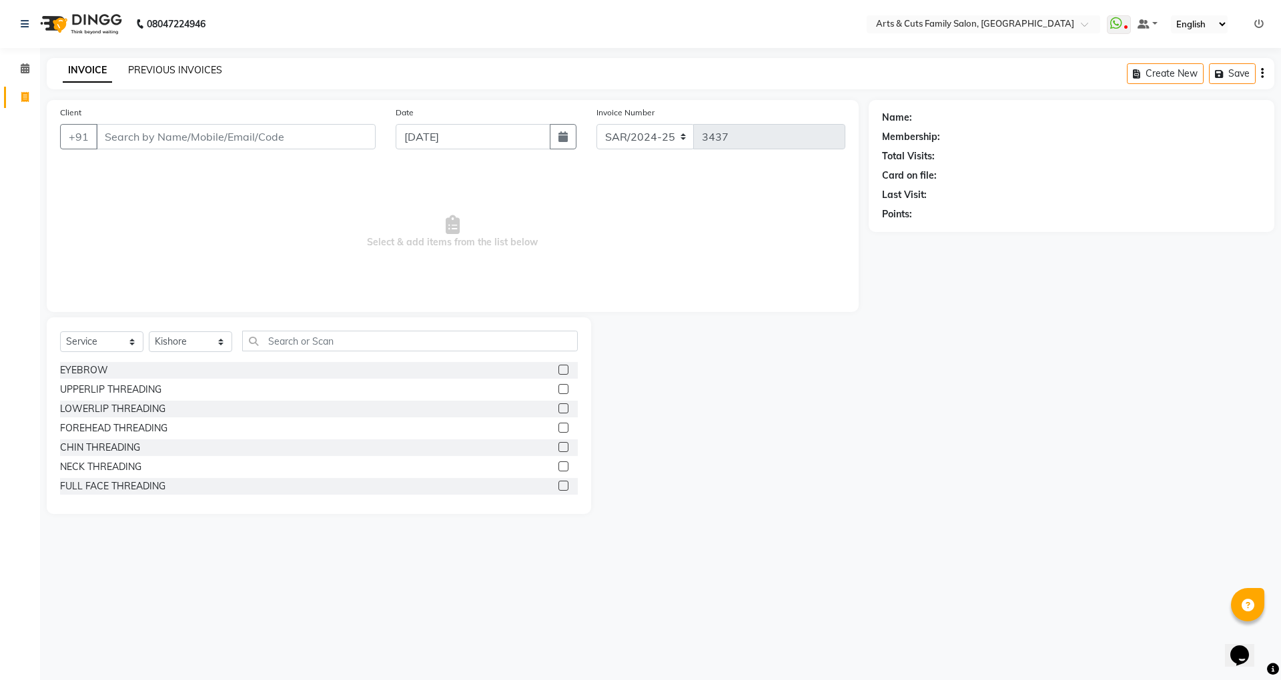
click at [203, 73] on link "PREVIOUS INVOICES" at bounding box center [175, 70] width 94 height 12
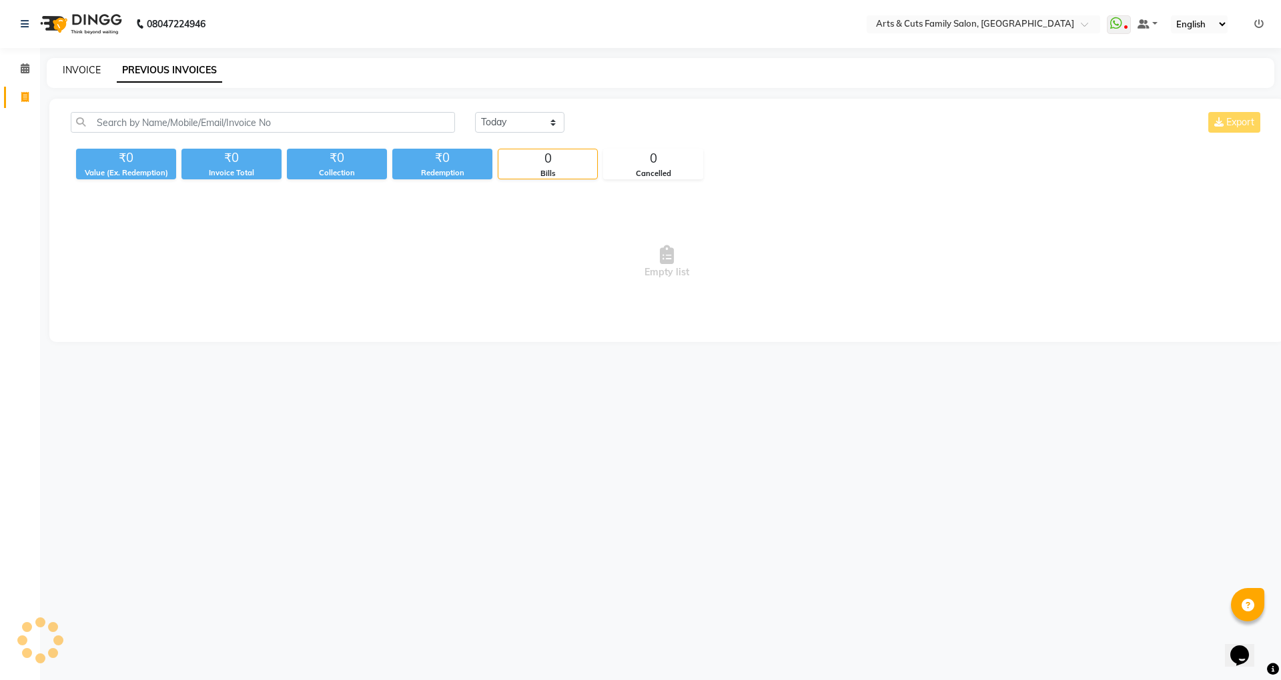
click at [94, 71] on link "INVOICE" at bounding box center [82, 70] width 38 height 12
select select "service"
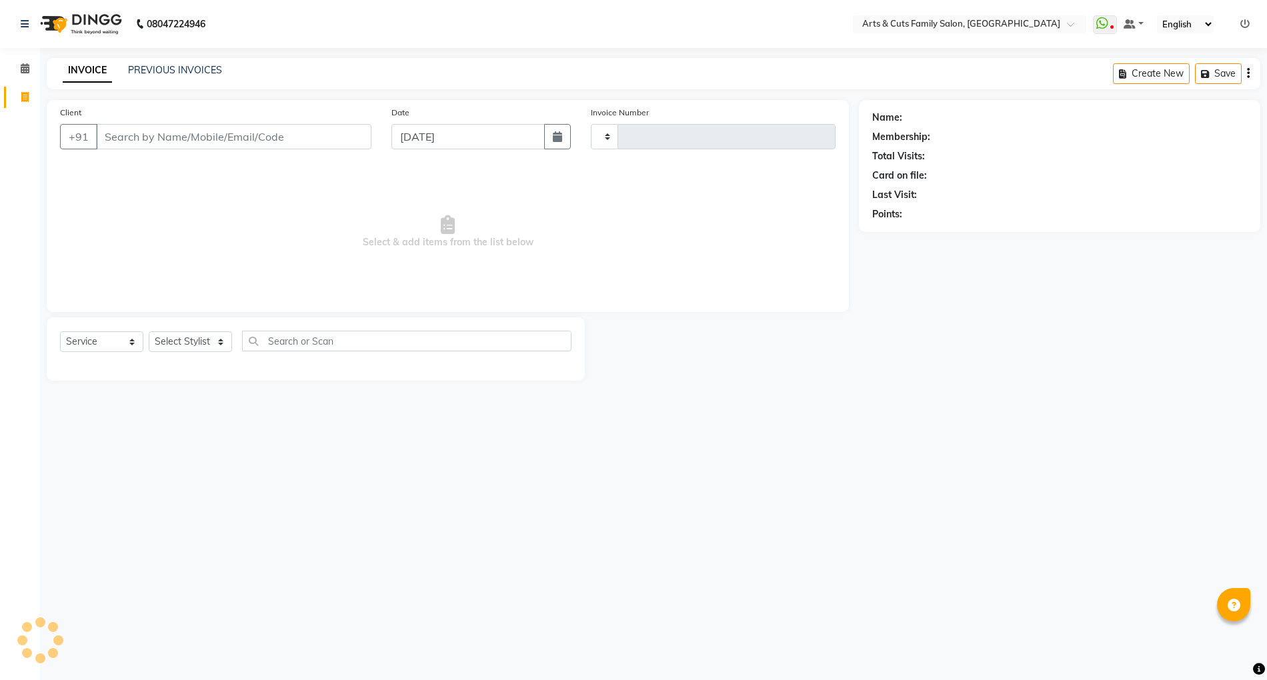
select select "service"
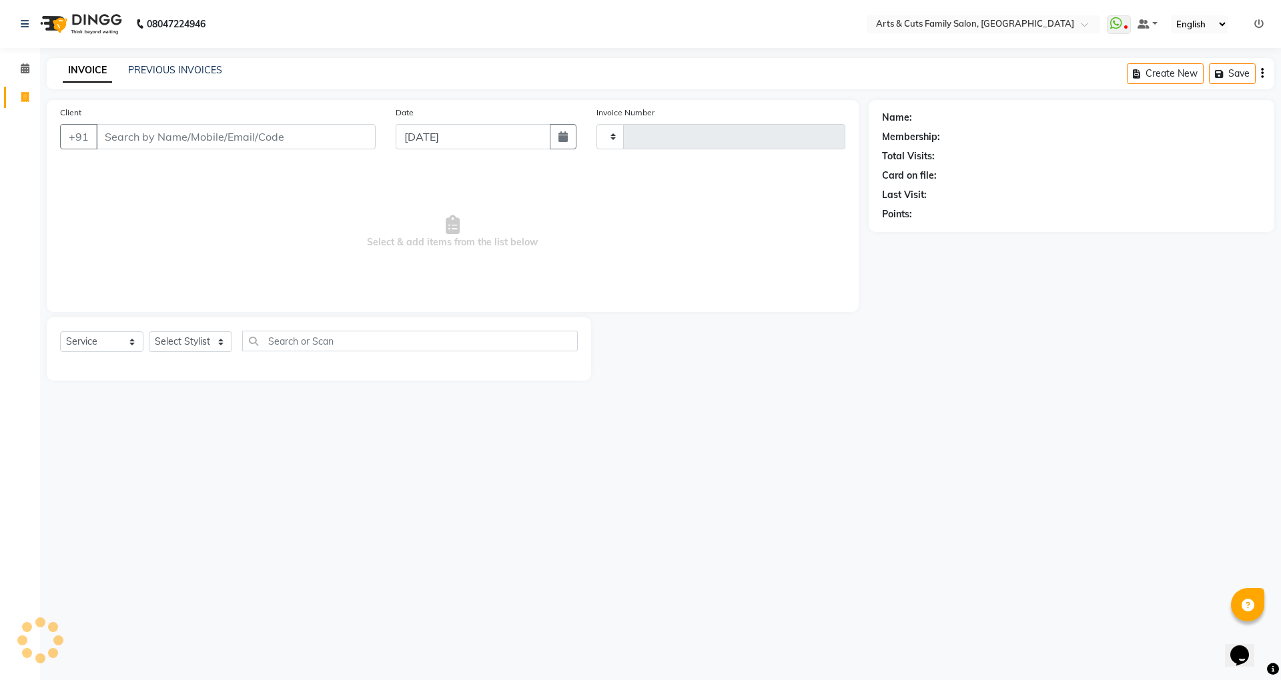
type input "3437"
select select "7513"
click at [171, 342] on select "Select Stylist" at bounding box center [190, 341] width 83 height 21
click at [222, 270] on span "Select & add items from the list below" at bounding box center [452, 231] width 785 height 133
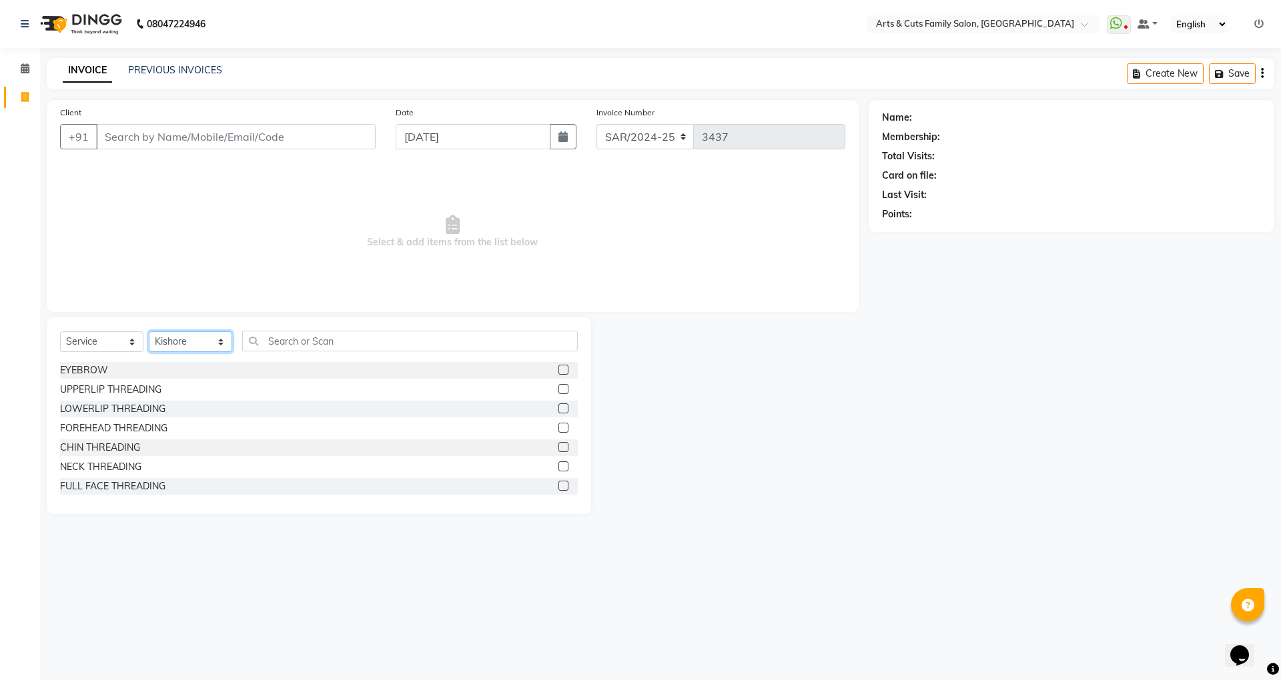
click at [195, 340] on select "Select Stylist [PERSON_NAME] [PERSON_NAME] SNOVEE Anji Ashwini [PERSON_NAME] [P…" at bounding box center [190, 341] width 83 height 21
select select "66025"
click at [149, 331] on select "Select Stylist [PERSON_NAME] [PERSON_NAME] SNOVEE Anji Ashwini [PERSON_NAME] [P…" at bounding box center [190, 341] width 83 height 21
click at [173, 340] on select "Select Stylist [PERSON_NAME] [PERSON_NAME] SNOVEE Anji Ashwini [PERSON_NAME] [P…" at bounding box center [190, 341] width 83 height 21
drag, startPoint x: 363, startPoint y: 251, endPoint x: 447, endPoint y: 334, distance: 117.9
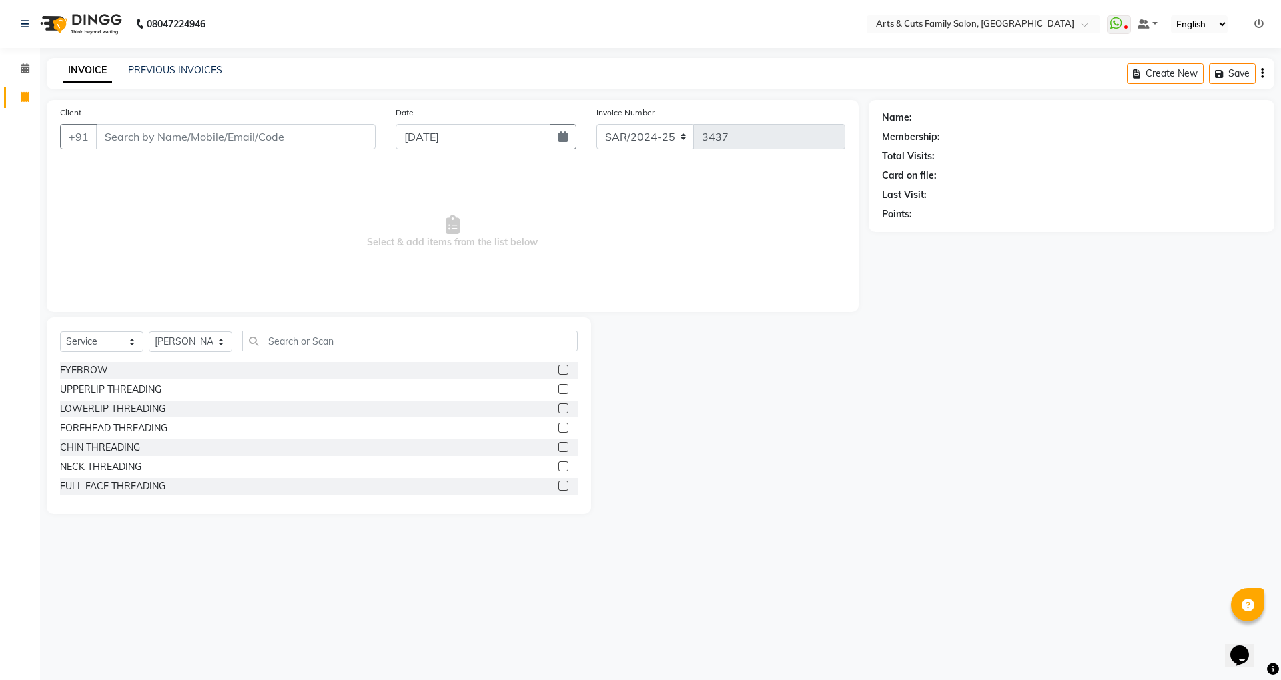
click at [363, 251] on span "Select & add items from the list below" at bounding box center [452, 231] width 785 height 133
